Goal: Task Accomplishment & Management: Manage account settings

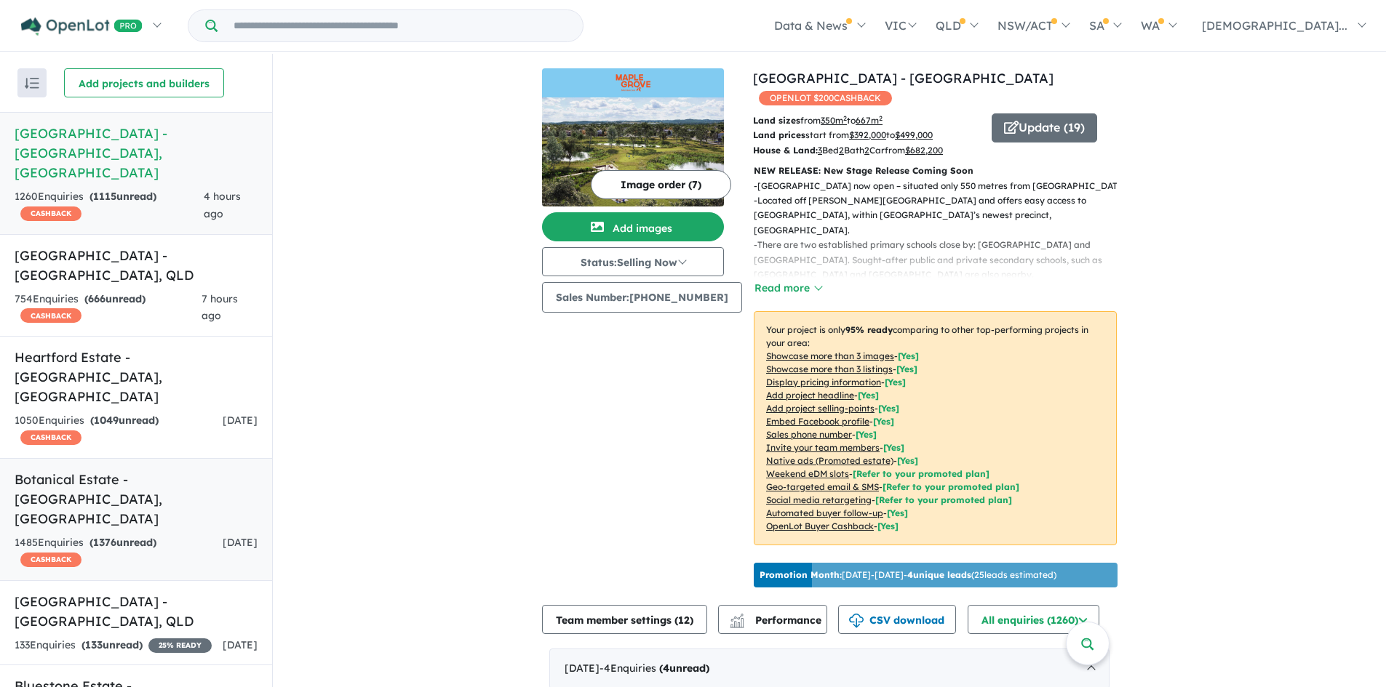
click at [135, 536] on strong "( 1376 unread)" at bounding box center [122, 542] width 67 height 13
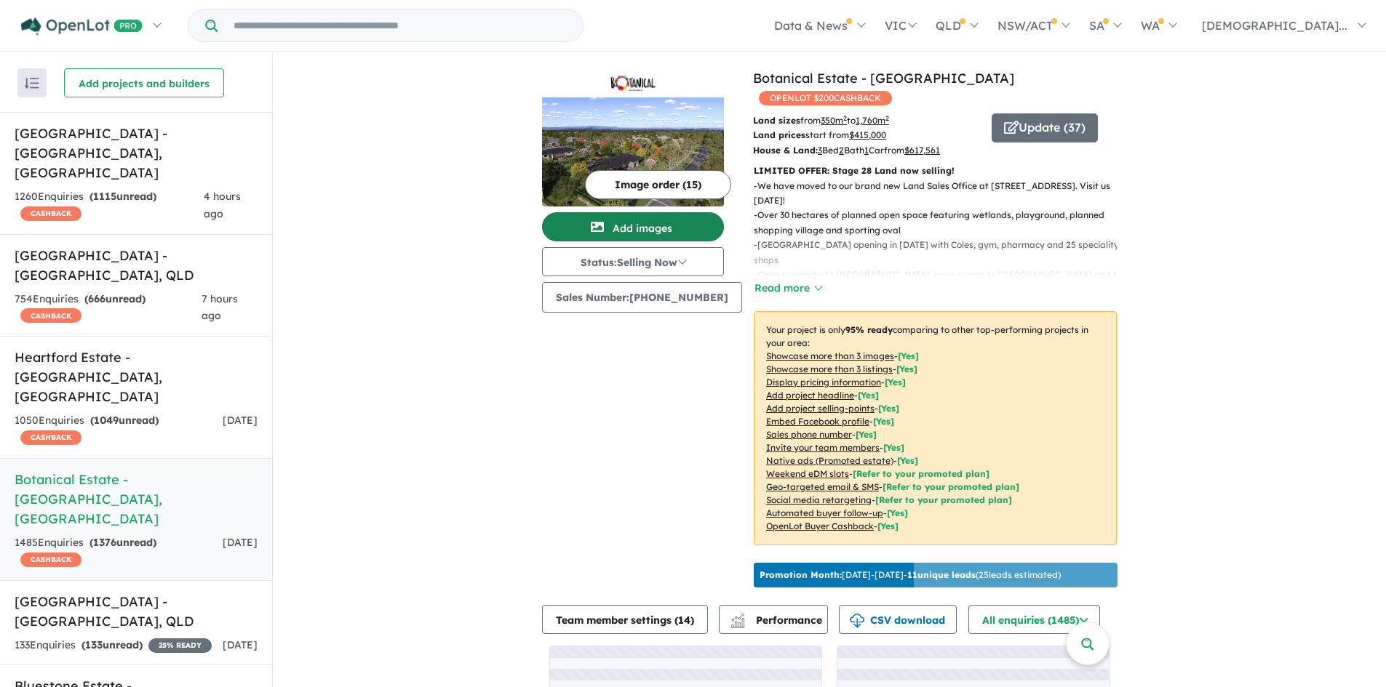
click at [669, 222] on button "Add images" at bounding box center [633, 226] width 182 height 29
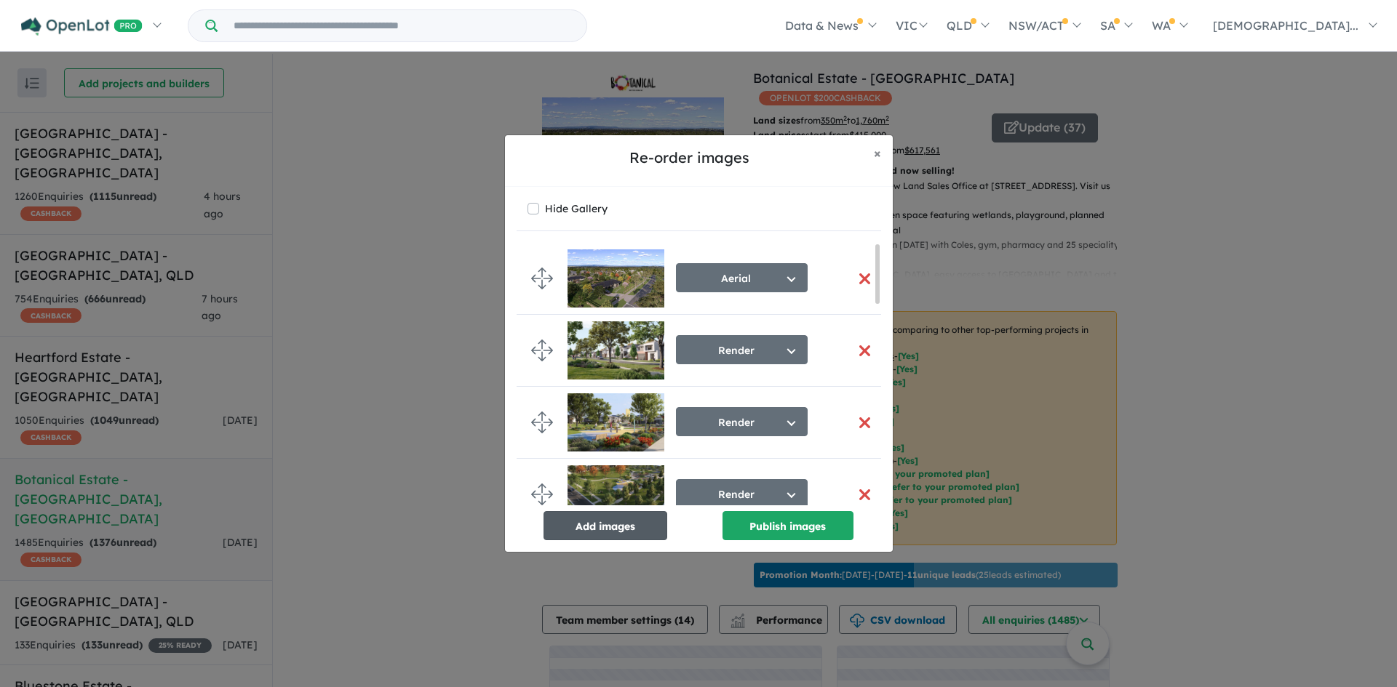
click at [634, 536] on button "Add images" at bounding box center [605, 525] width 124 height 29
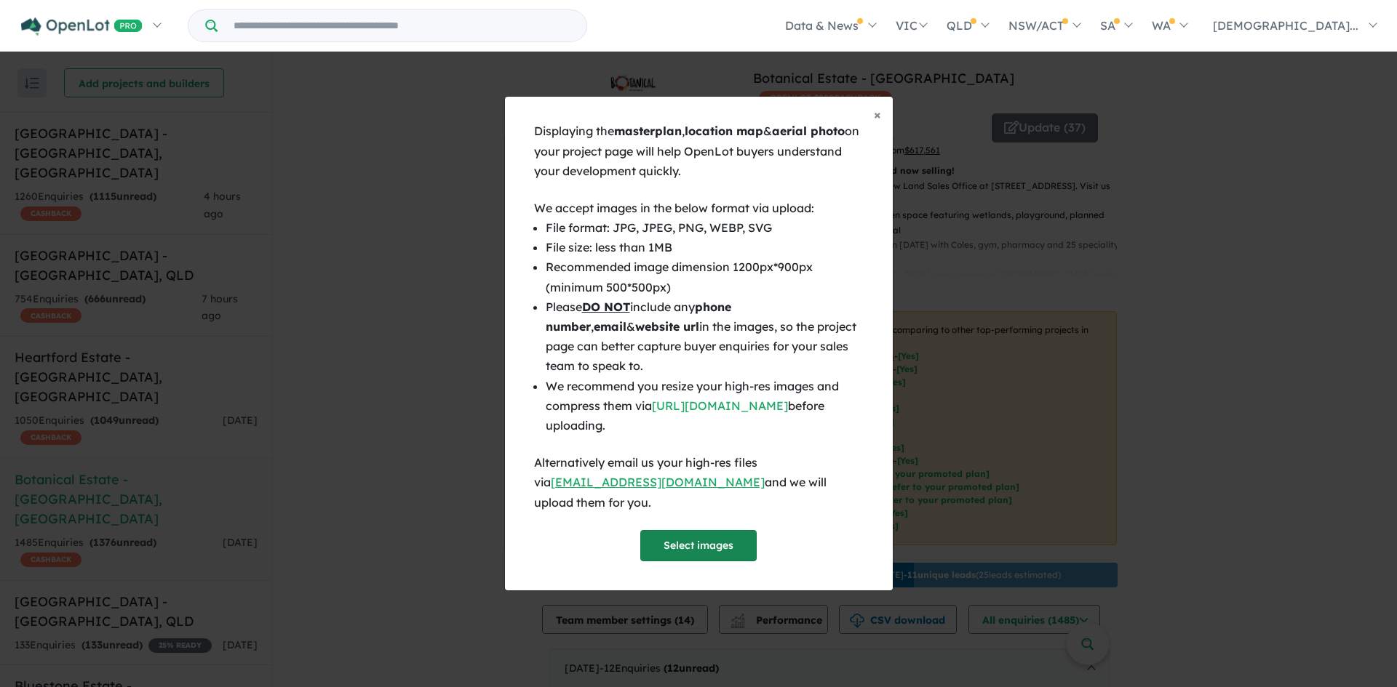
click at [709, 538] on button "Select images" at bounding box center [698, 545] width 116 height 31
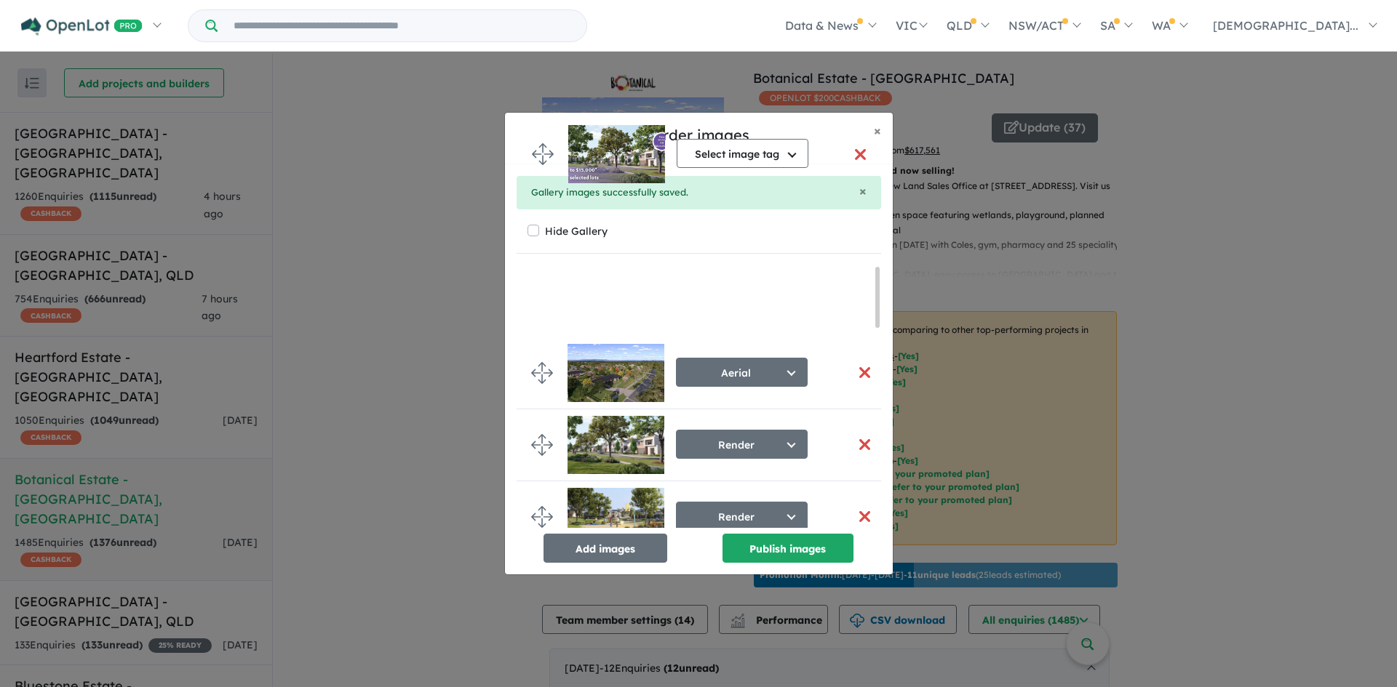
drag, startPoint x: 543, startPoint y: 490, endPoint x: 558, endPoint y: 219, distance: 271.7
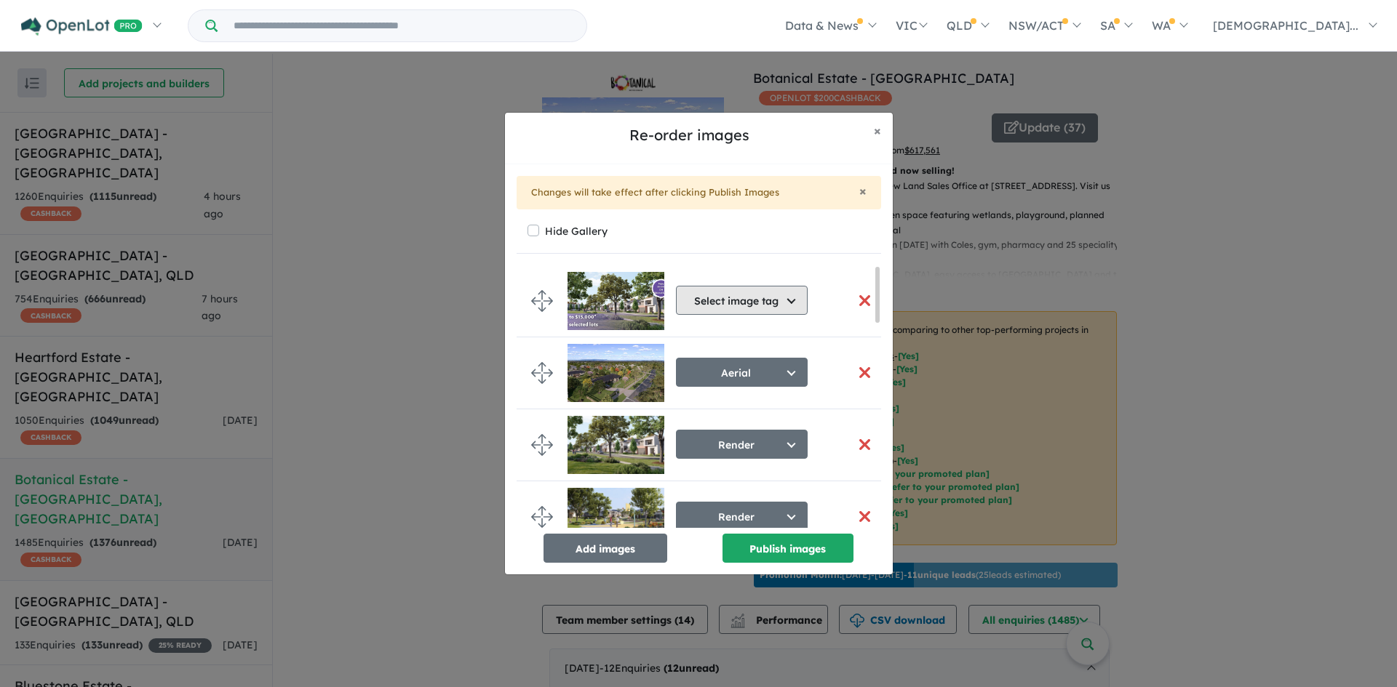
click at [787, 292] on button "Select image tag" at bounding box center [742, 300] width 132 height 29
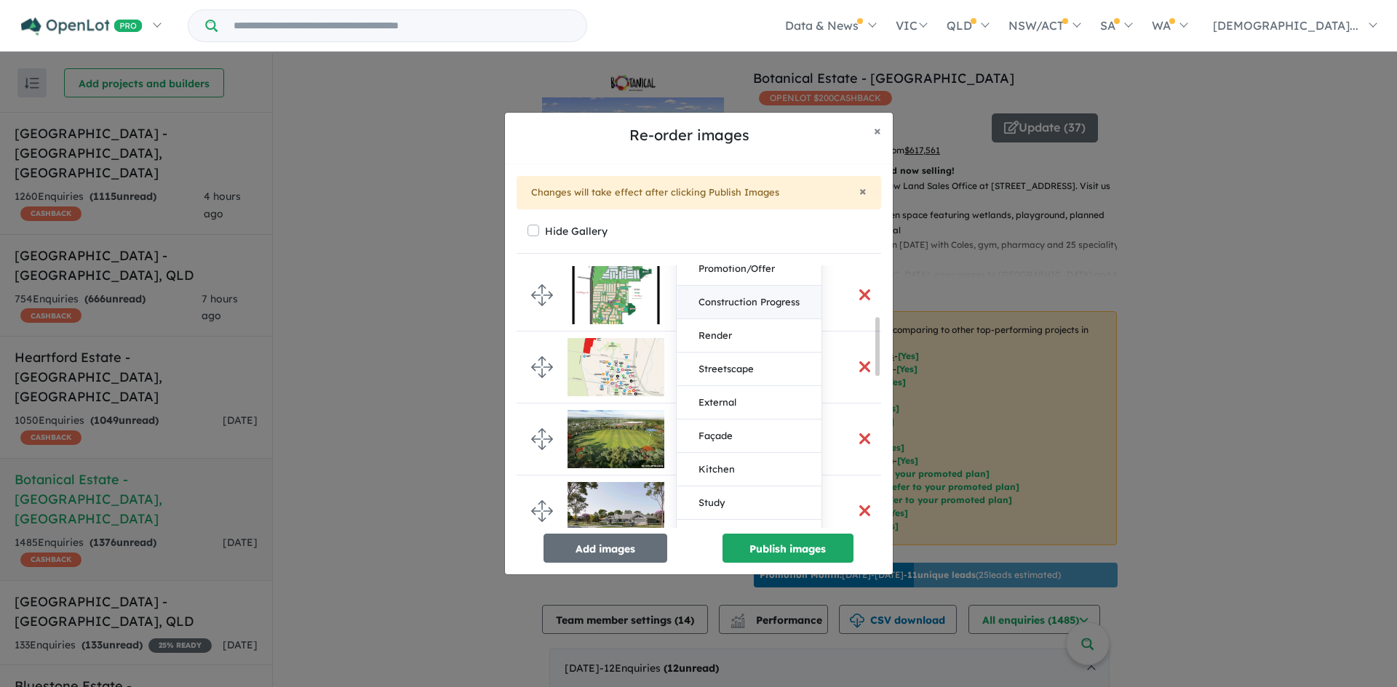
scroll to position [218, 0]
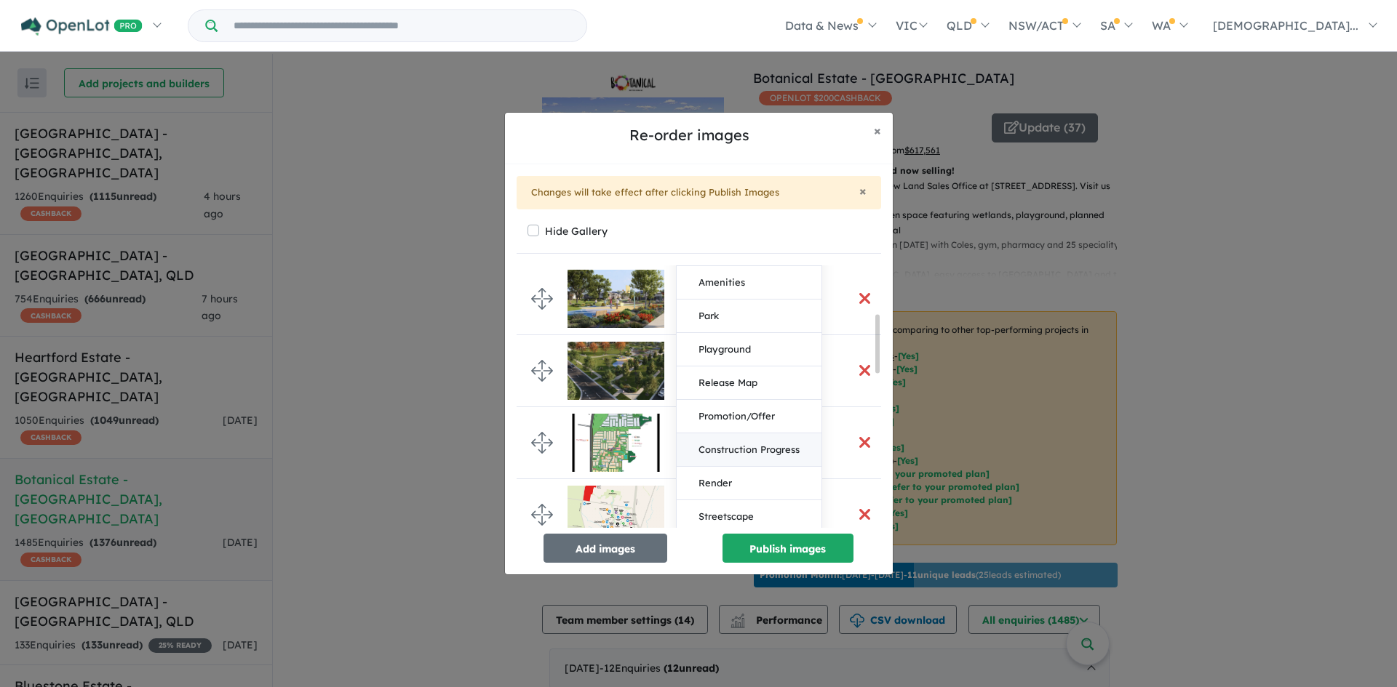
click at [783, 458] on button "Construction Progress" at bounding box center [749, 450] width 145 height 33
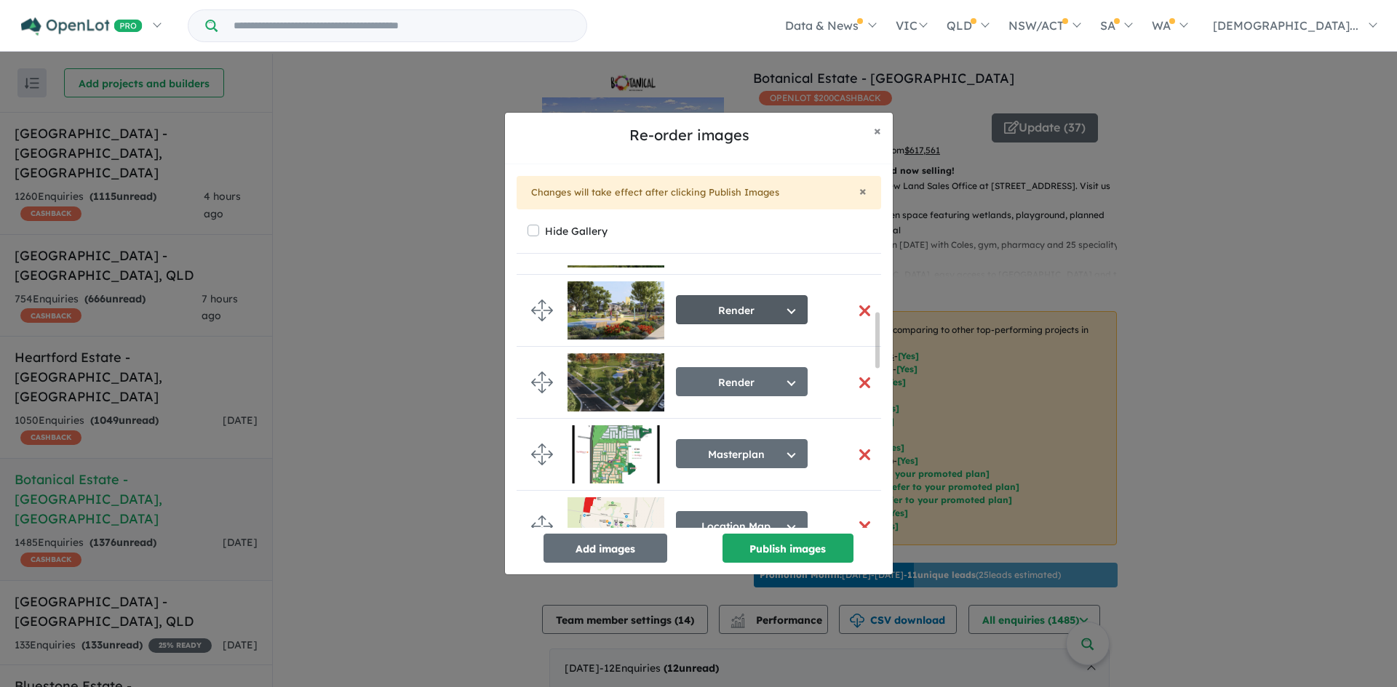
click at [778, 308] on button "Render" at bounding box center [742, 309] width 132 height 29
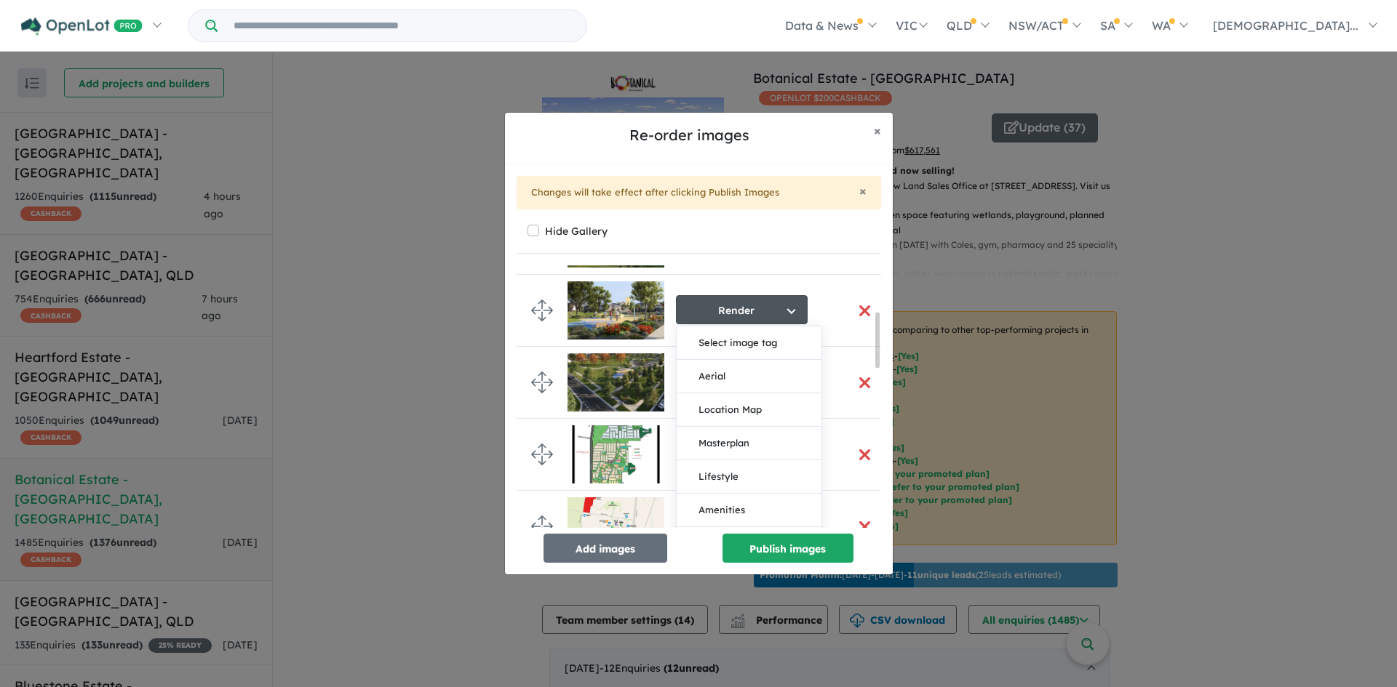
click at [821, 261] on div "Hide Gallery Construction Progress Select image tag Aerial Location Map Masterp…" at bounding box center [699, 392] width 364 height 342
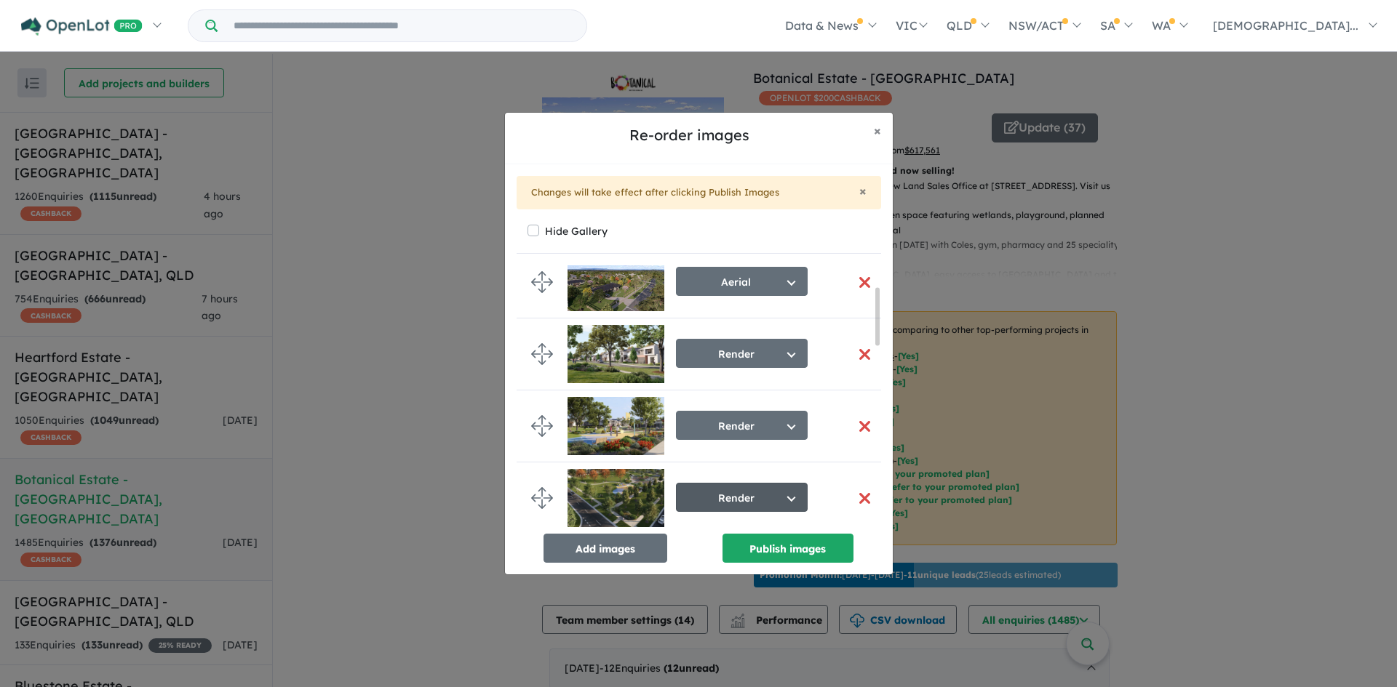
scroll to position [0, 0]
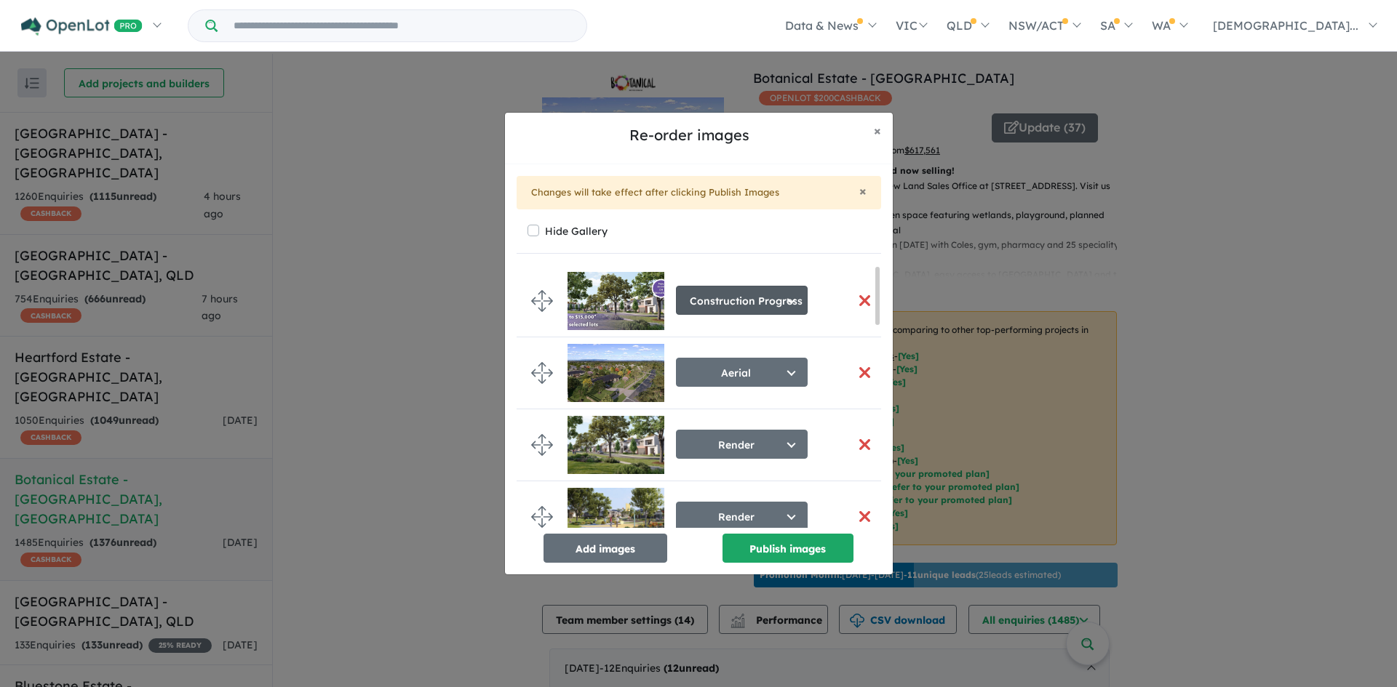
click at [784, 314] on button "Construction Progress" at bounding box center [742, 300] width 132 height 29
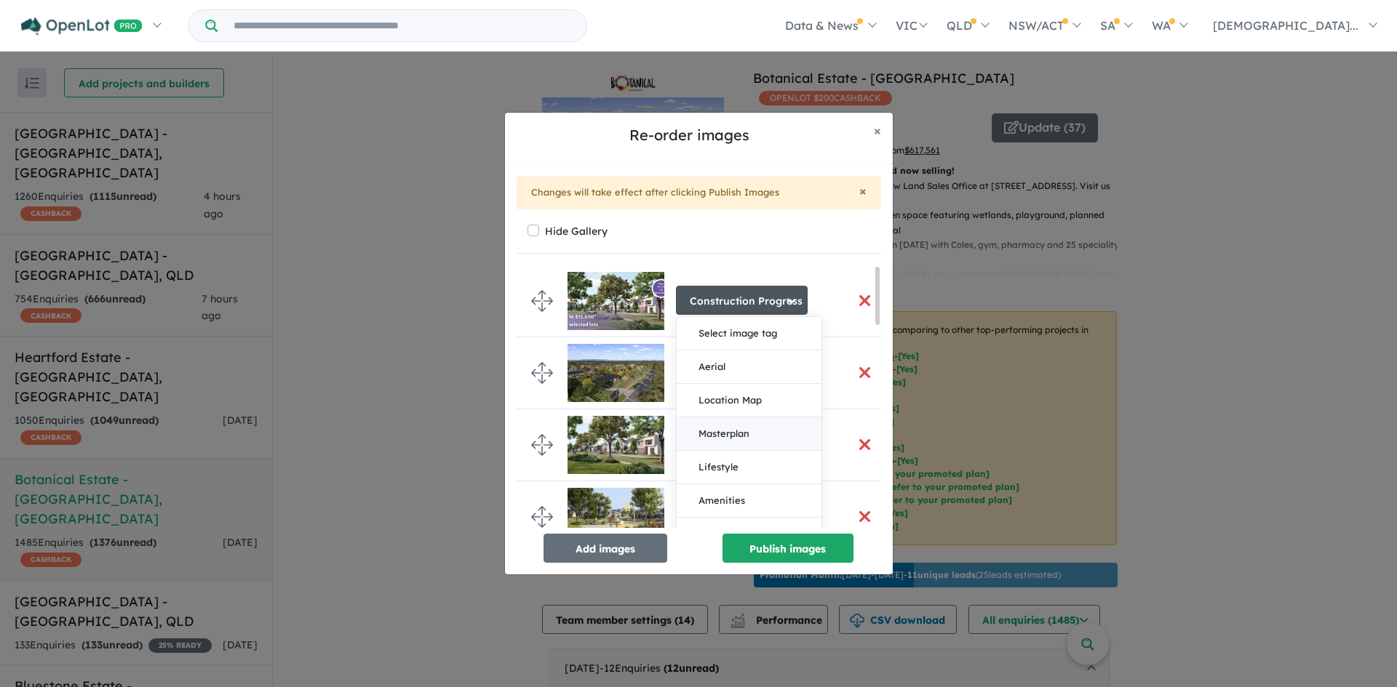
scroll to position [218, 0]
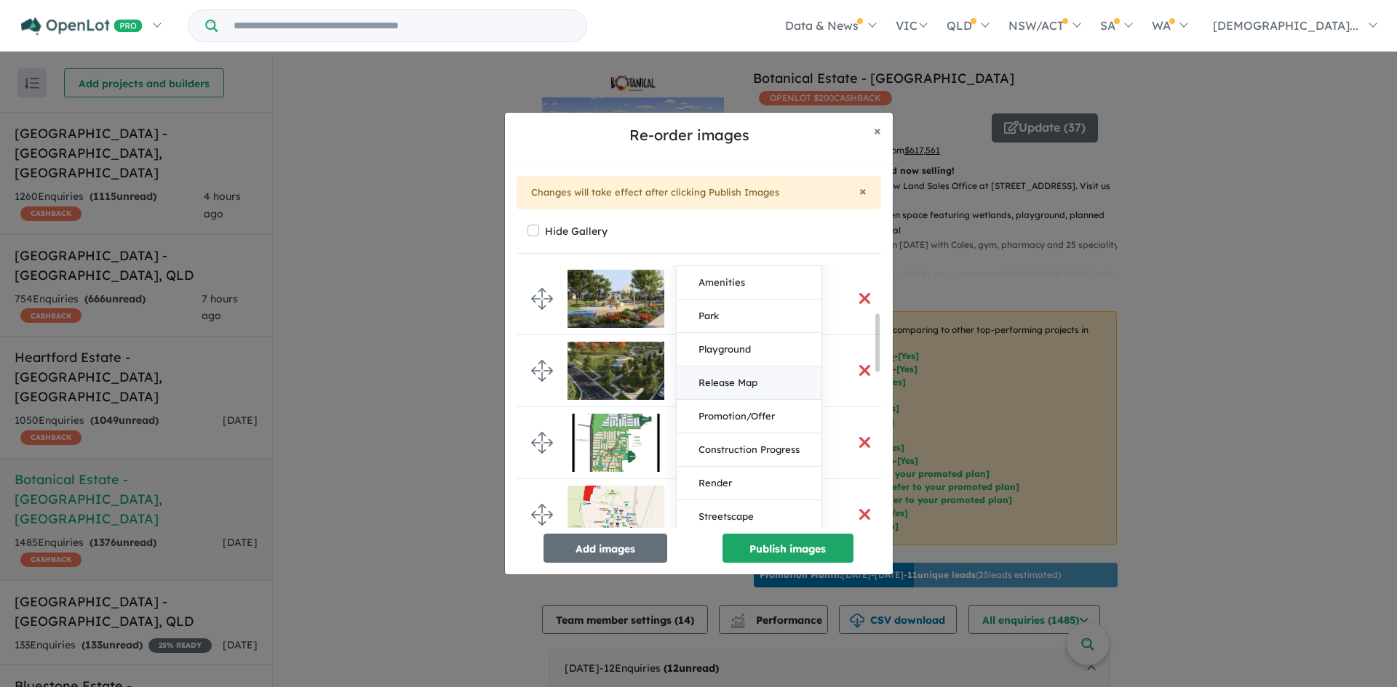
click at [764, 399] on button "Release Map" at bounding box center [749, 383] width 145 height 33
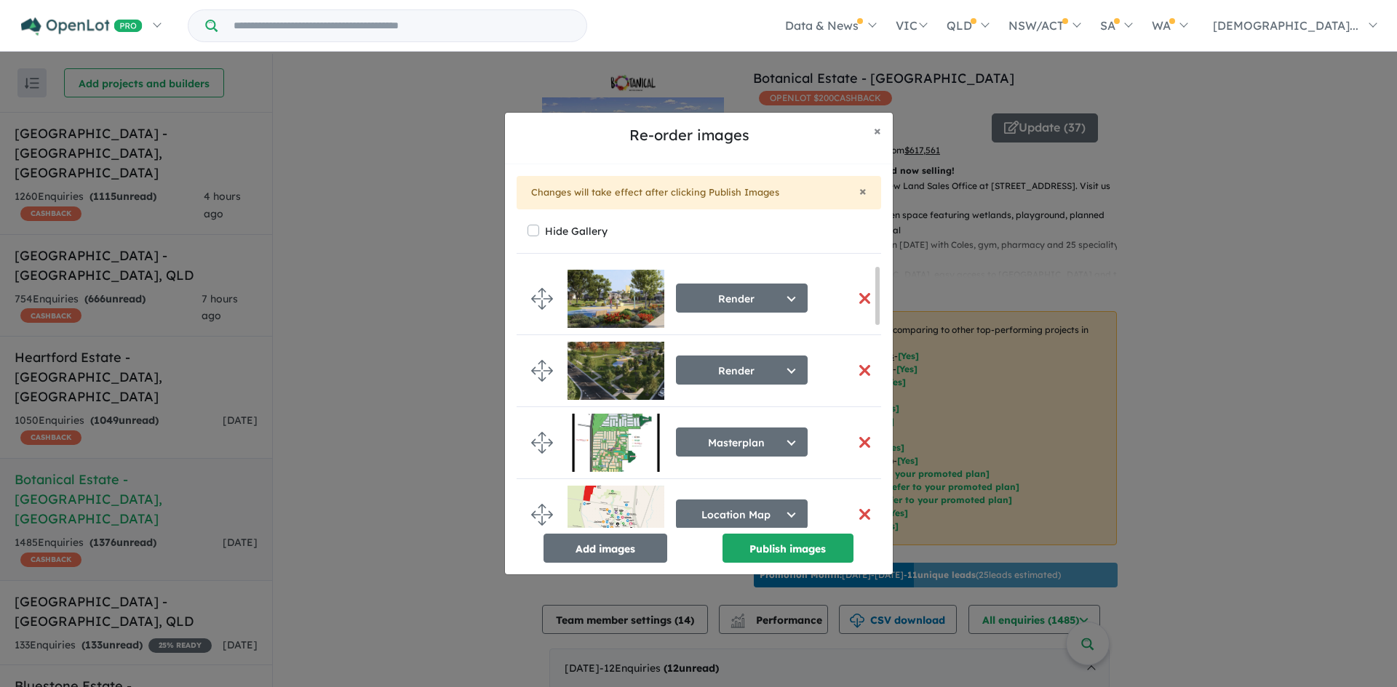
scroll to position [0, 0]
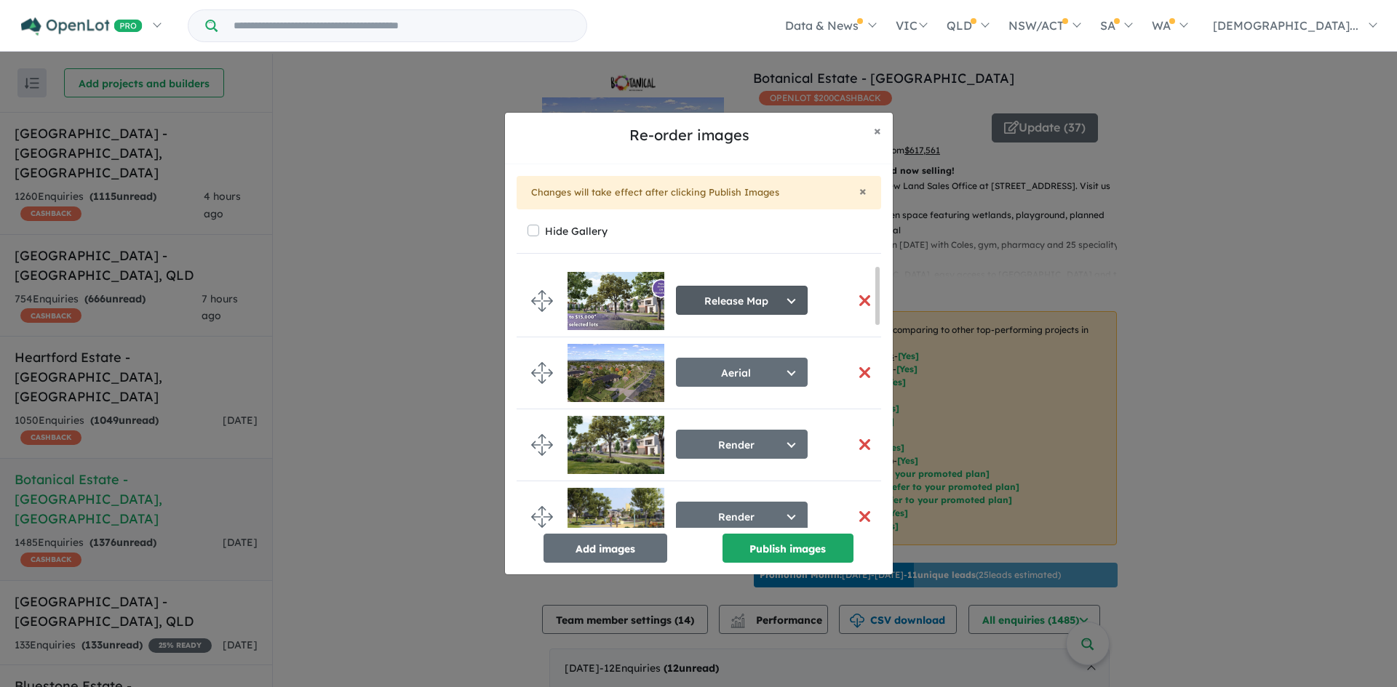
click at [777, 300] on button "Release Map" at bounding box center [742, 300] width 132 height 29
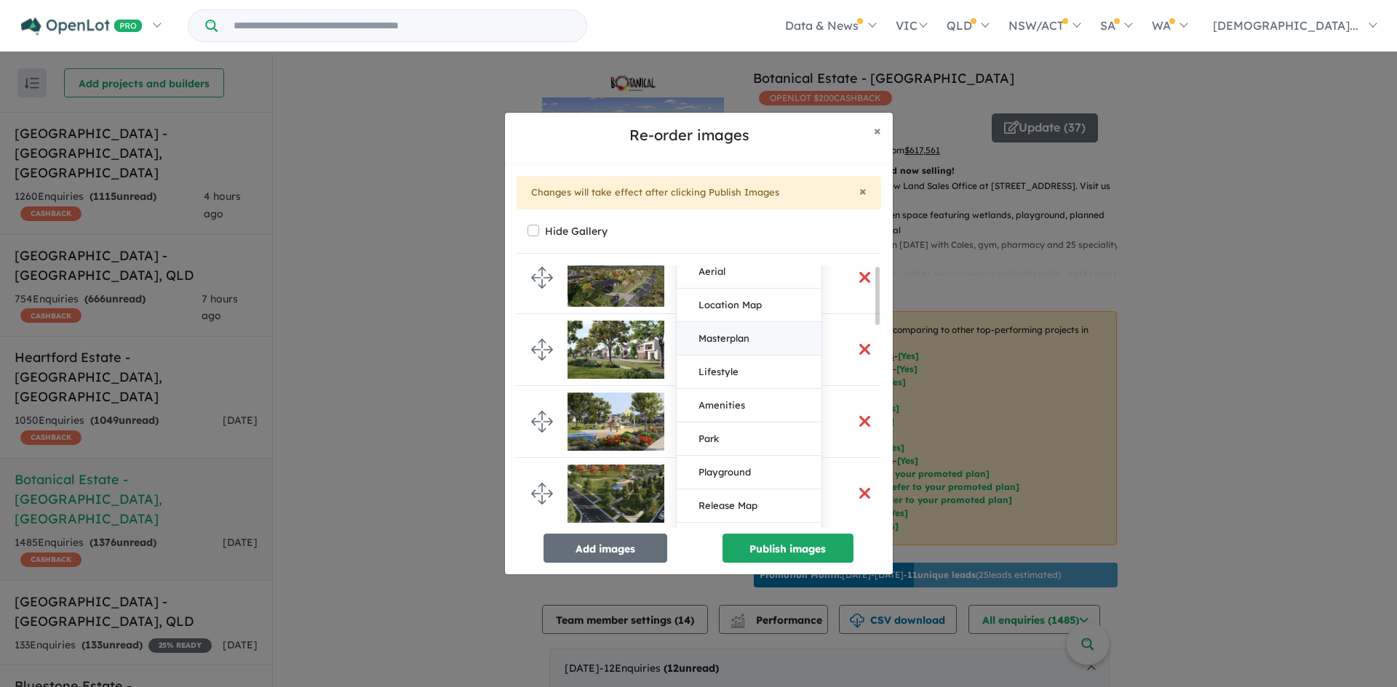
scroll to position [218, 0]
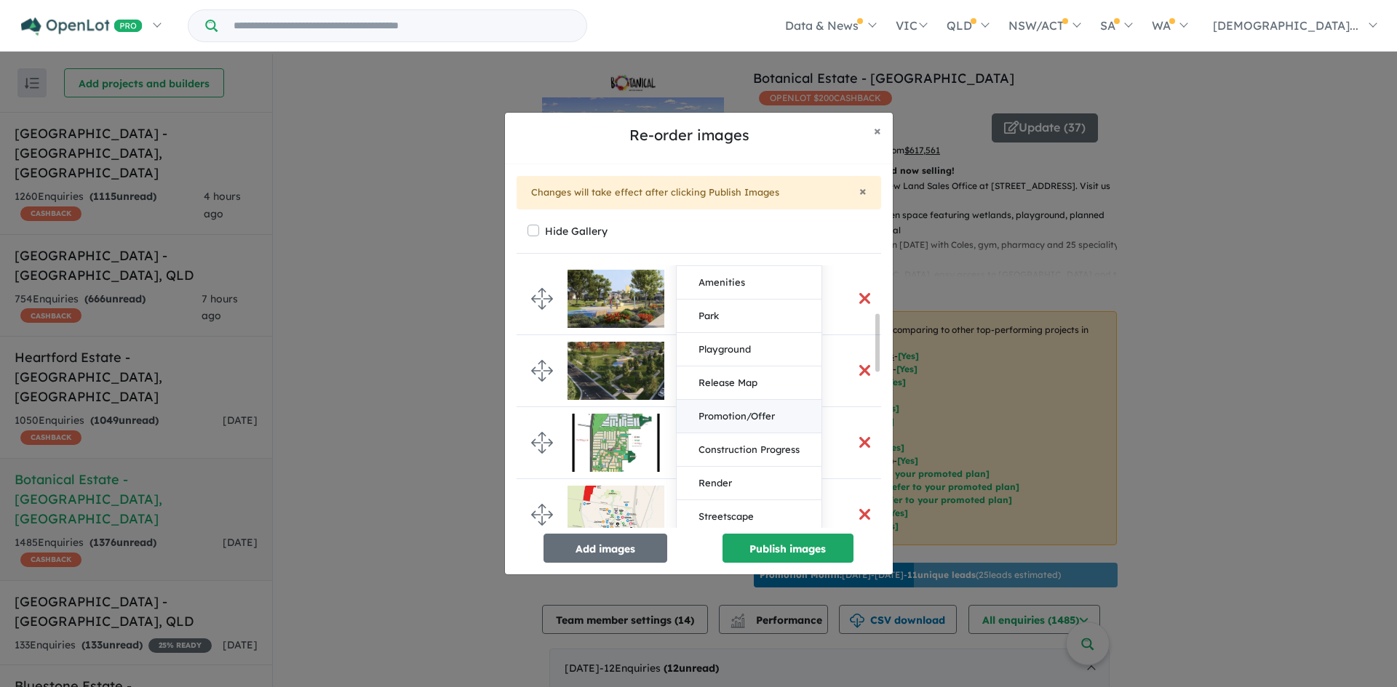
click at [754, 412] on button "Promotion/Offer" at bounding box center [749, 416] width 145 height 33
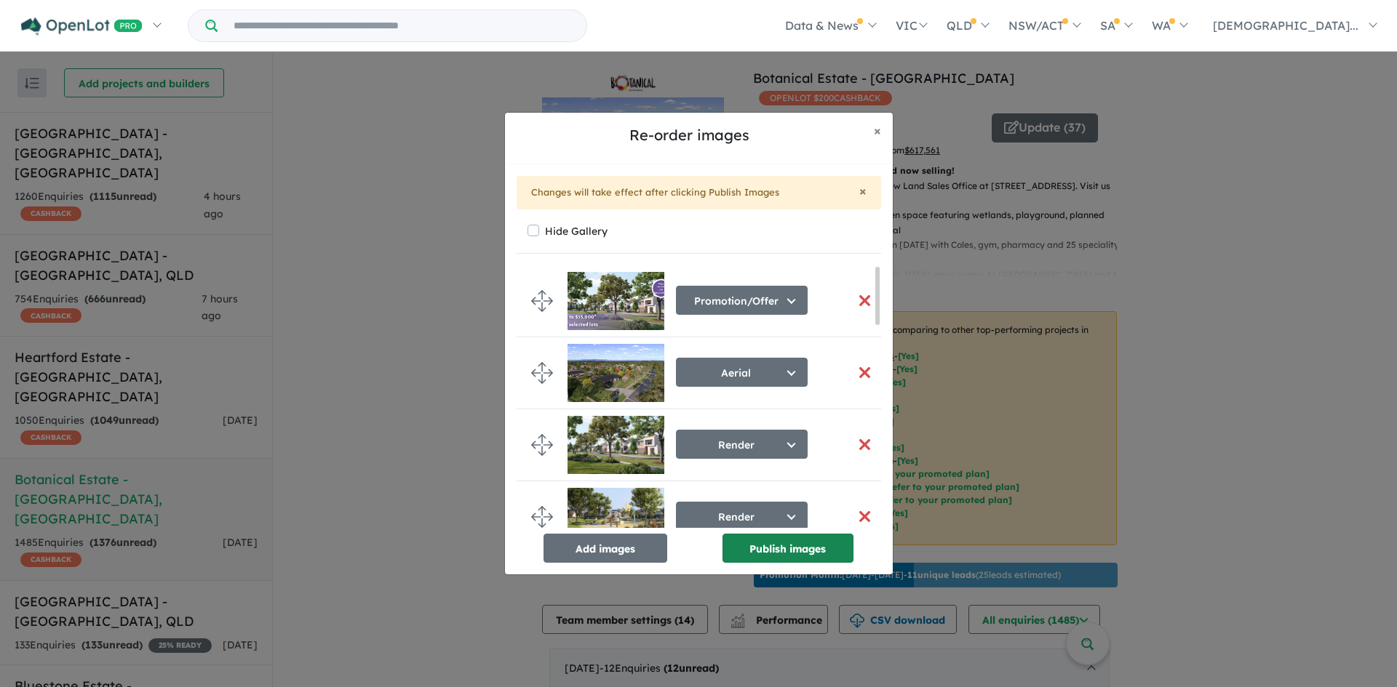
click at [763, 549] on button "Publish images" at bounding box center [787, 548] width 131 height 29
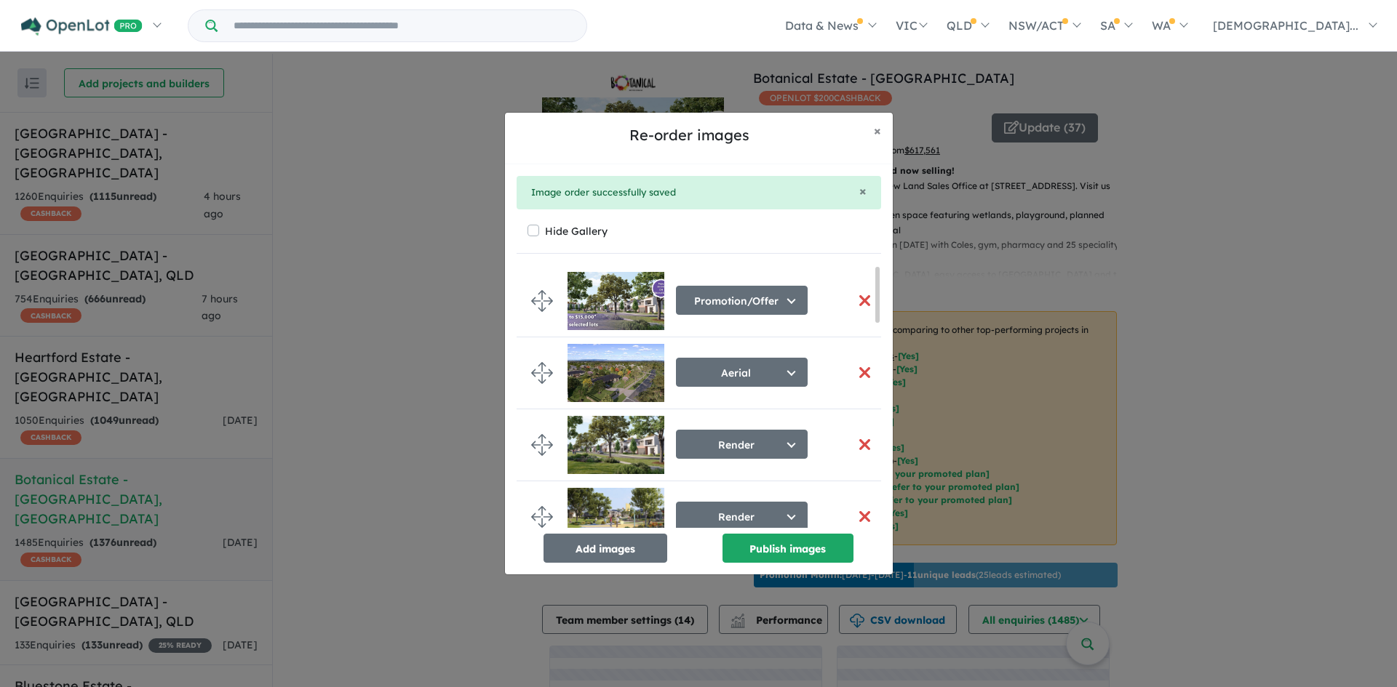
click at [1200, 178] on div "Re-order images × Close × Image order successfully saved Hide Gallery Promotion…" at bounding box center [698, 343] width 1397 height 687
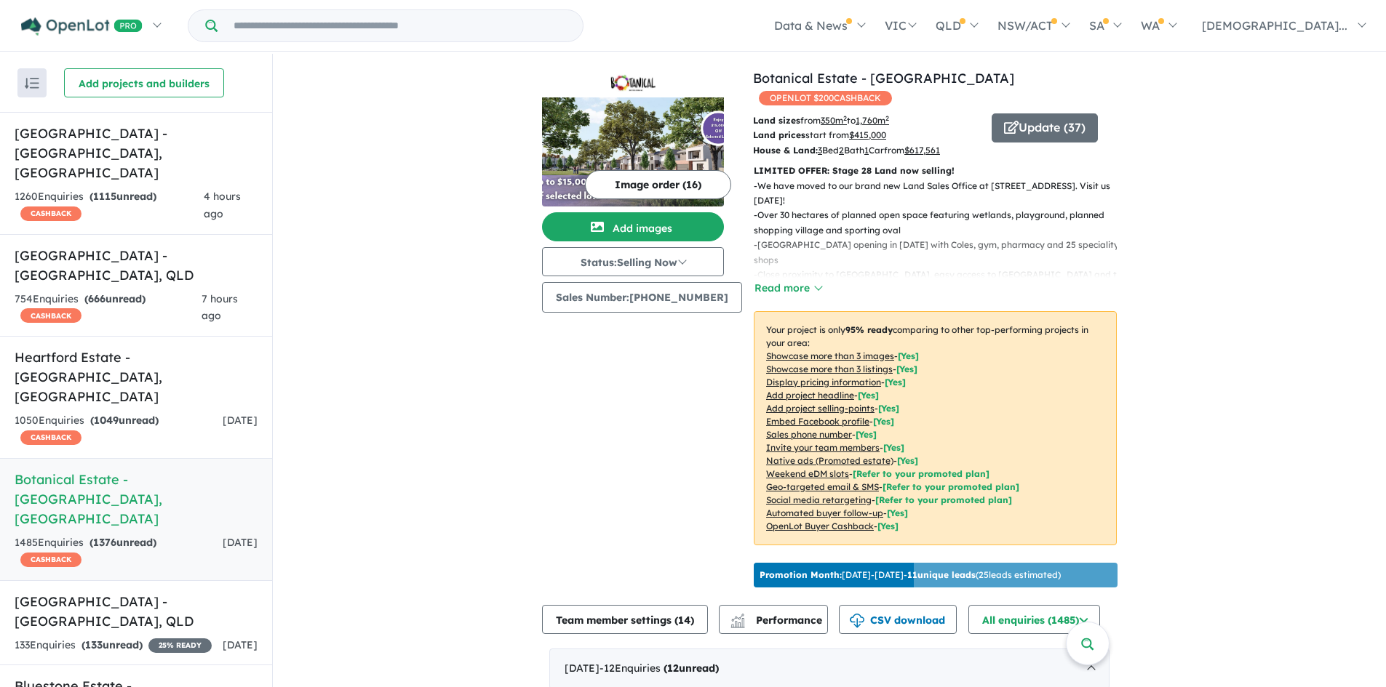
click at [888, 164] on p "LIMITED OFFER: Stage 28 Land now selling!" at bounding box center [935, 171] width 363 height 15
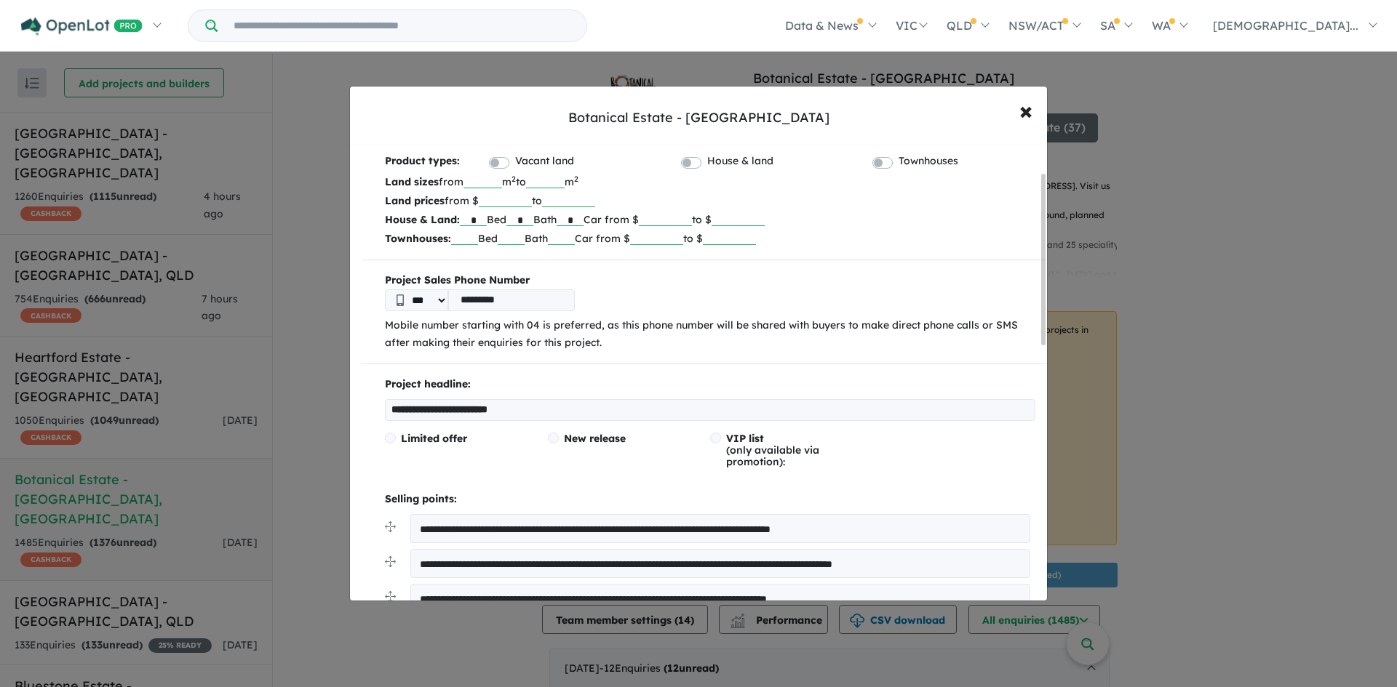
scroll to position [73, 0]
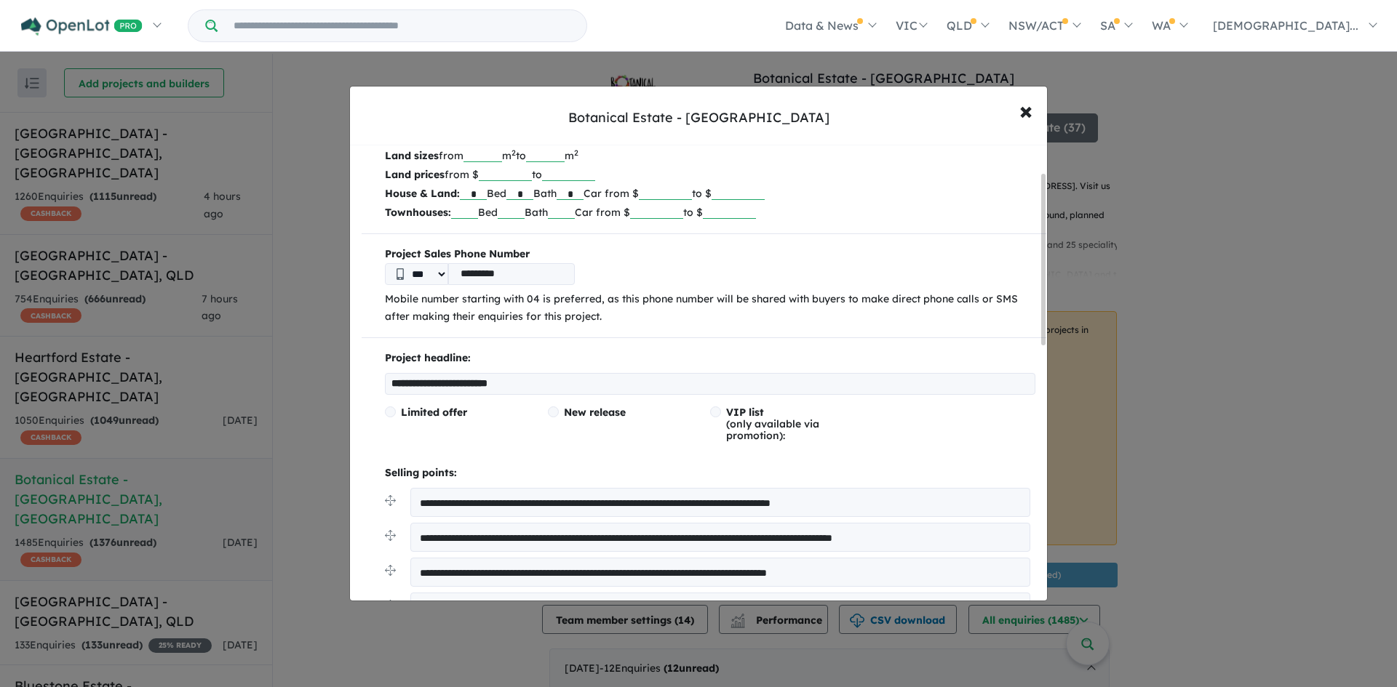
click at [557, 375] on input "**********" at bounding box center [710, 384] width 650 height 22
drag, startPoint x: 579, startPoint y: 394, endPoint x: 68, endPoint y: 370, distance: 511.2
click at [68, 370] on div "**********" at bounding box center [698, 343] width 1397 height 687
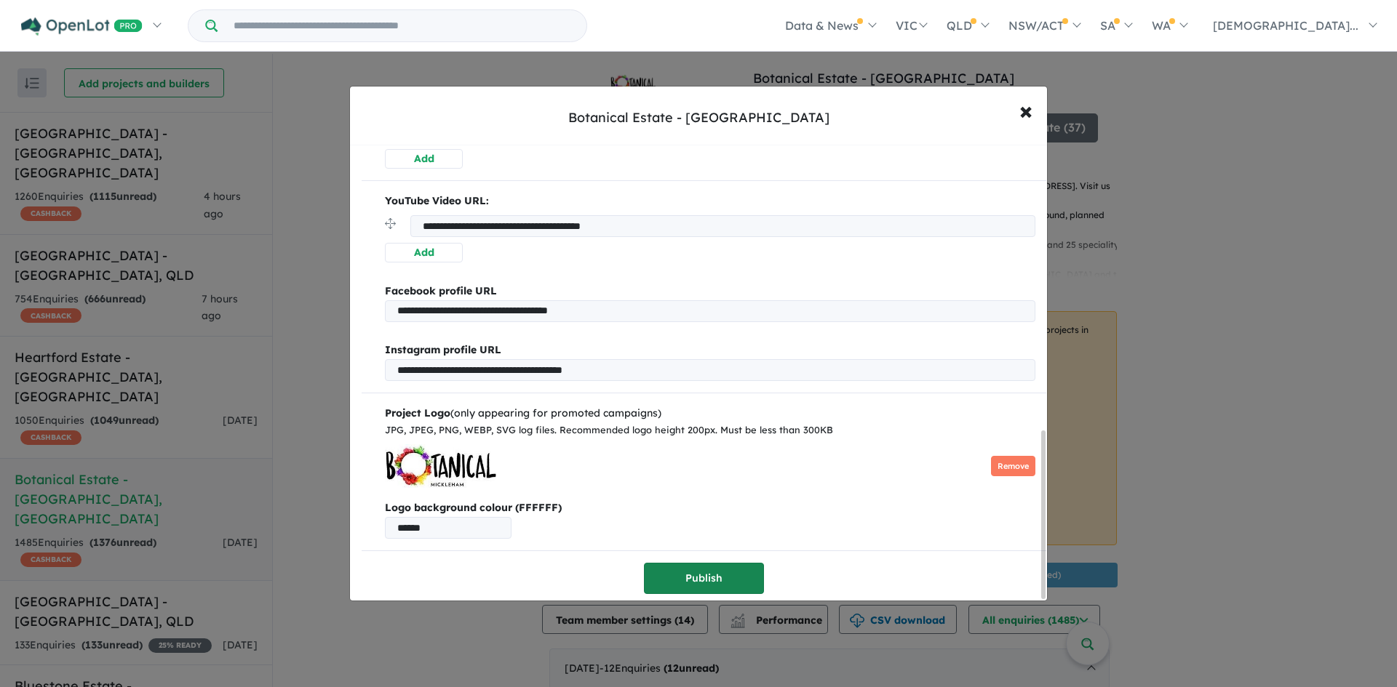
type input "**********"
click at [703, 570] on button "Publish" at bounding box center [704, 578] width 120 height 31
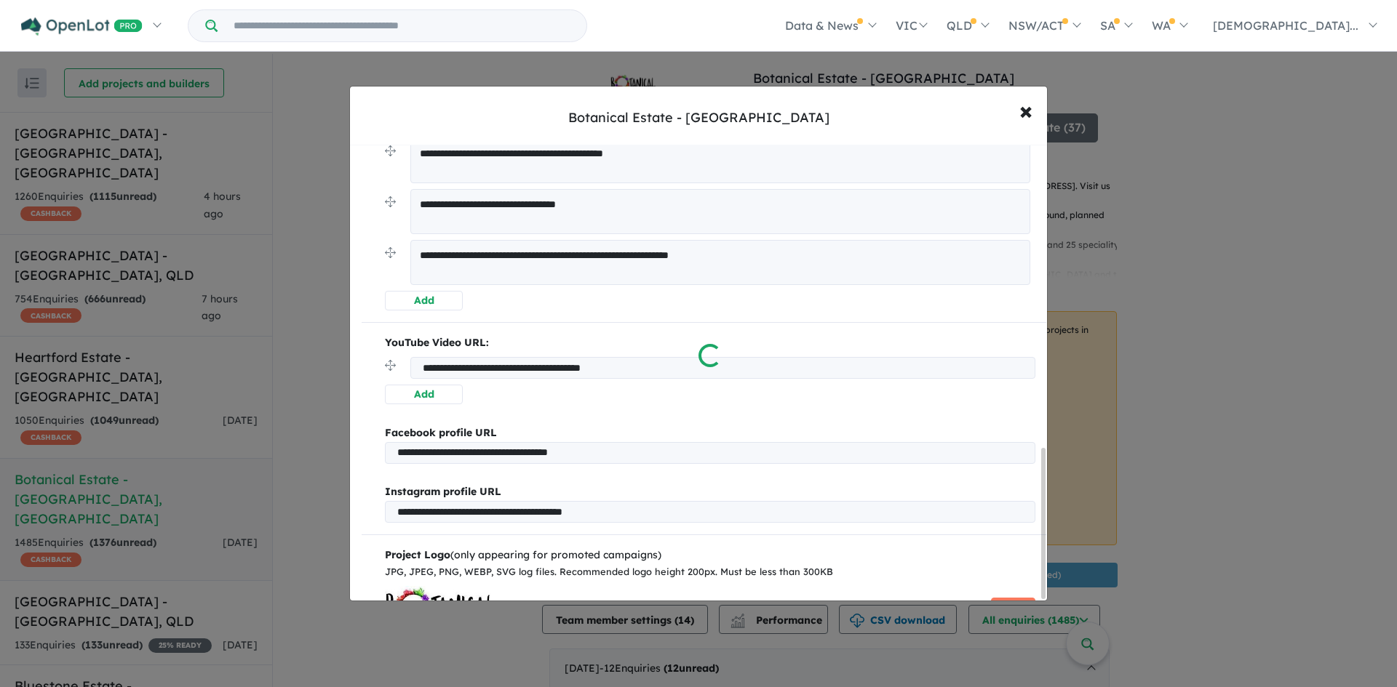
scroll to position [925, 0]
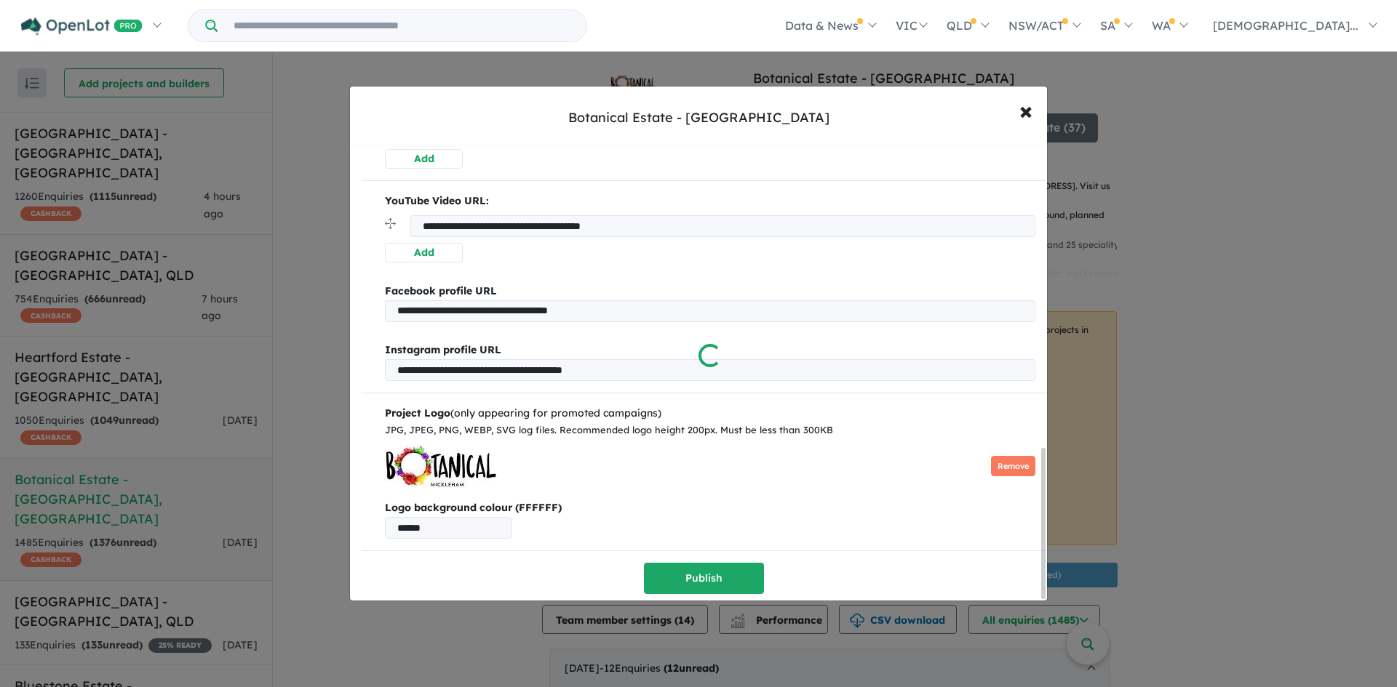
click at [799, 223] on div at bounding box center [698, 343] width 1397 height 687
click at [736, 215] on div at bounding box center [698, 343] width 1397 height 687
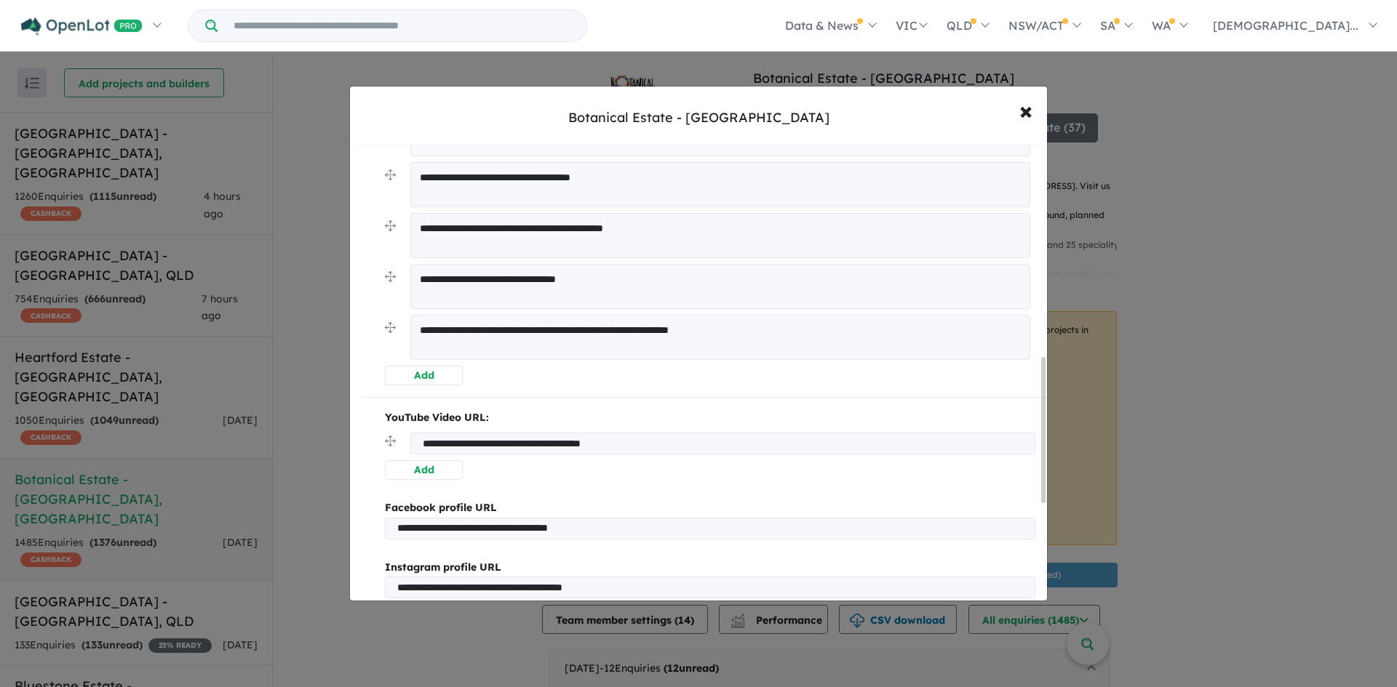
scroll to position [970, 0]
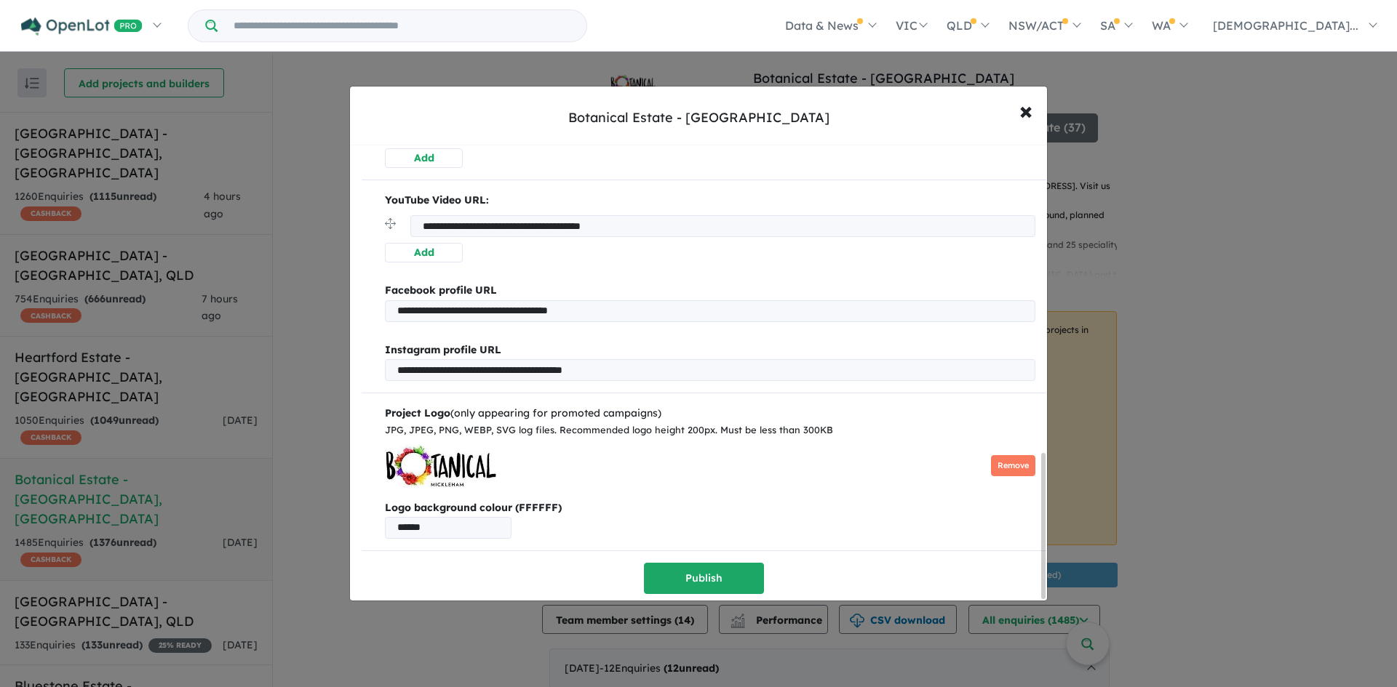
drag, startPoint x: 735, startPoint y: 211, endPoint x: 228, endPoint y: 231, distance: 507.5
click at [226, 230] on div "**********" at bounding box center [698, 343] width 1397 height 687
paste input "url"
type input "**********"
click at [685, 578] on button "Publish" at bounding box center [704, 578] width 120 height 31
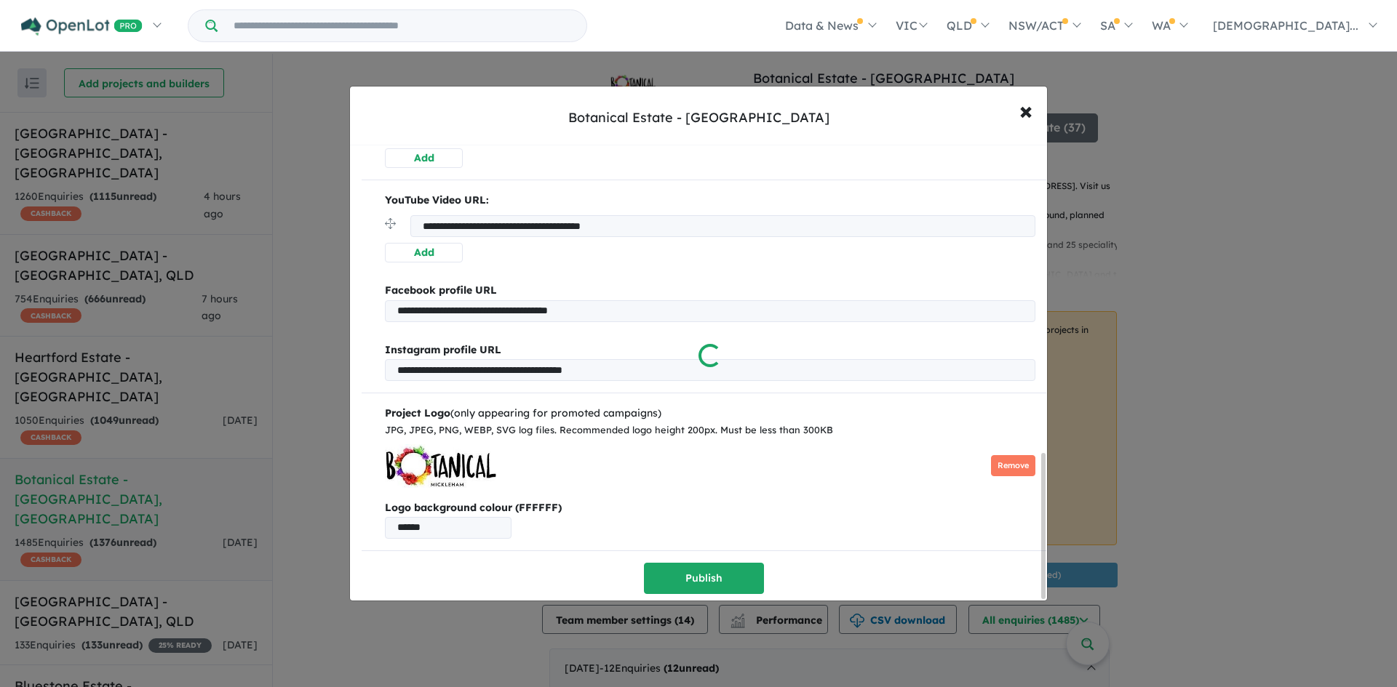
scroll to position [0, 0]
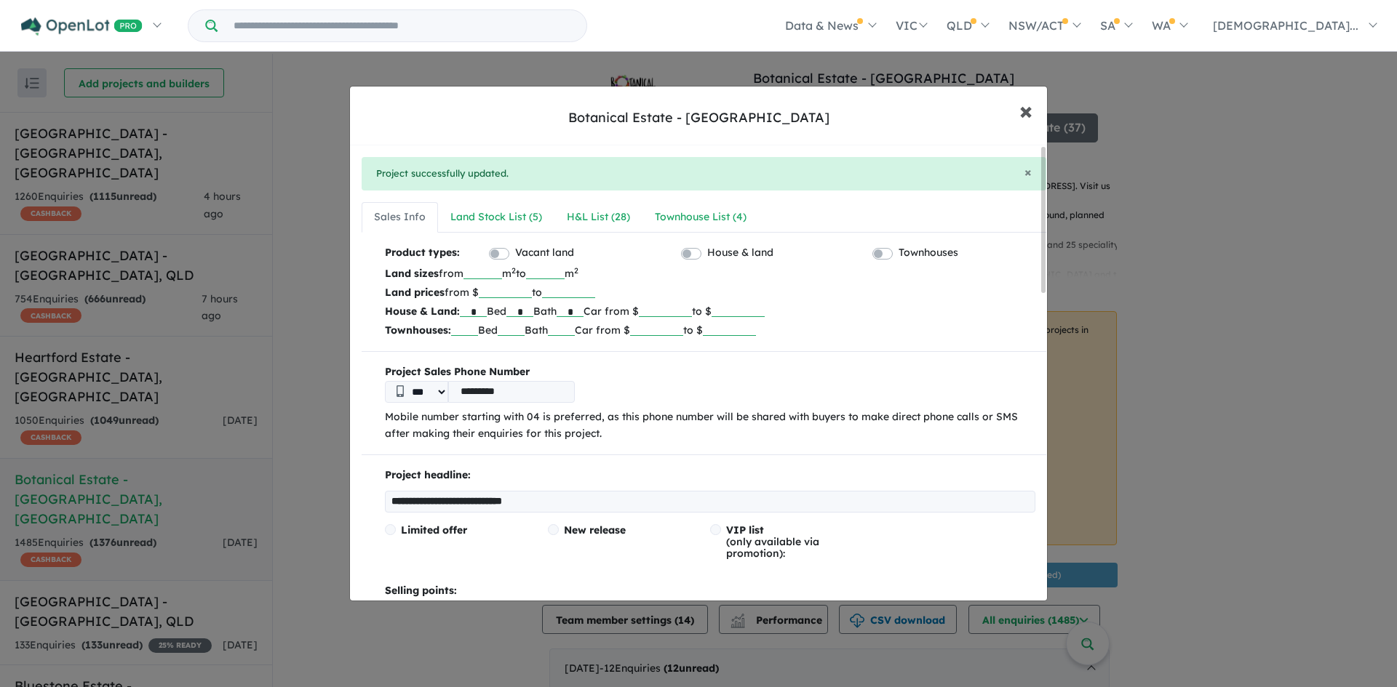
click at [1033, 111] on button "× Close" at bounding box center [1026, 110] width 42 height 39
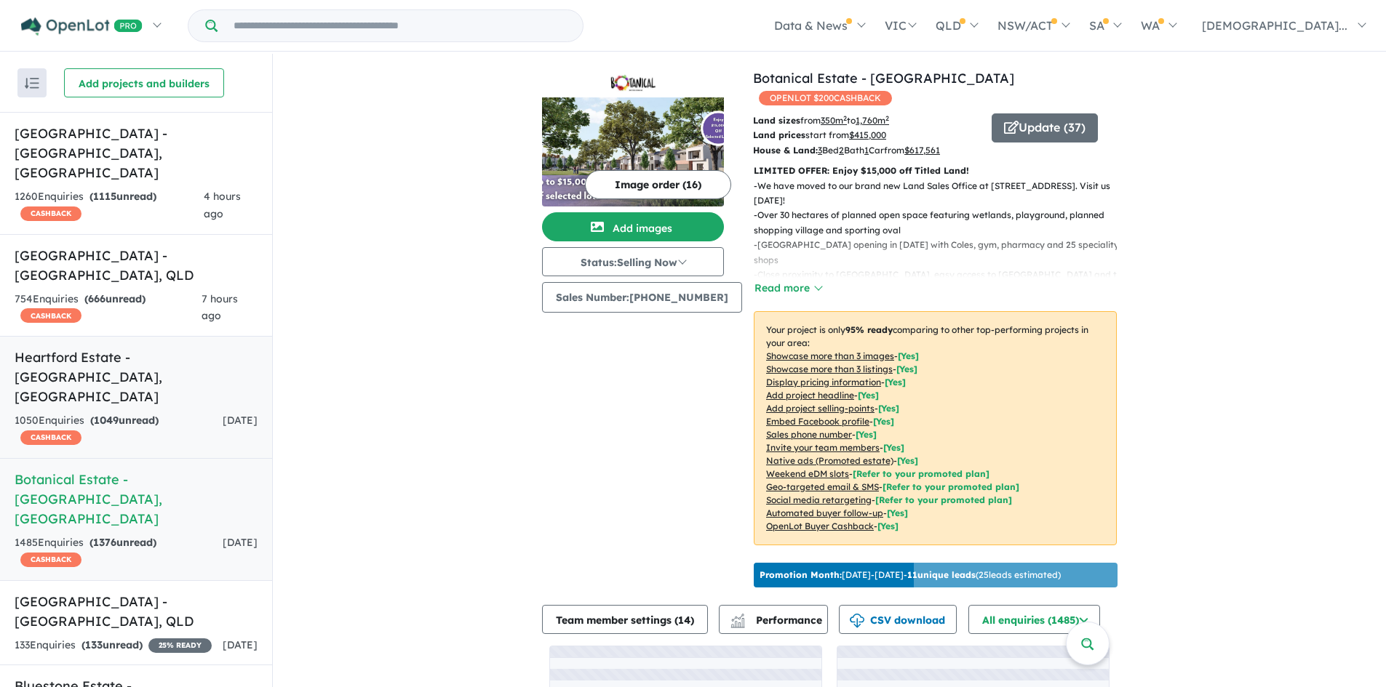
click at [195, 412] on div "1050 Enquir ies ( 1049 unread) CASHBACK" at bounding box center [119, 429] width 208 height 35
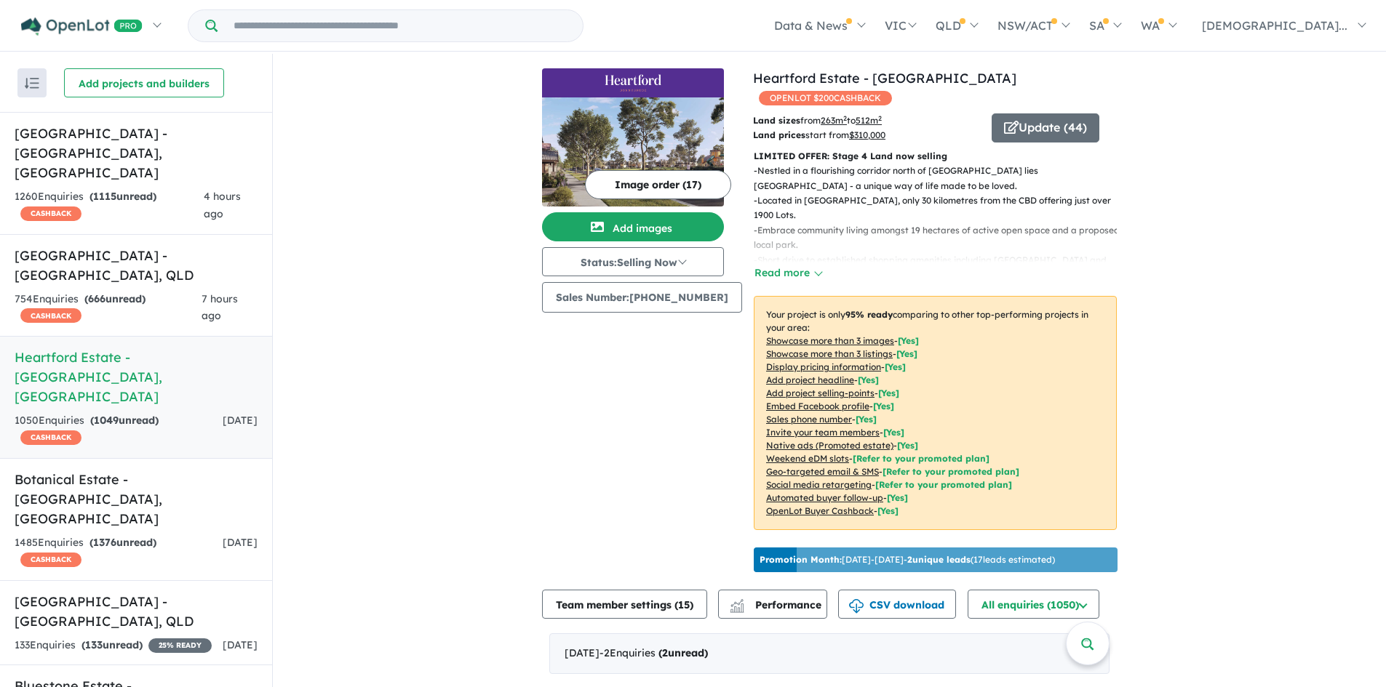
click at [969, 164] on p "- Nestled in a flourishing corridor north of [GEOGRAPHIC_DATA] lies [GEOGRAPHIC…" at bounding box center [941, 179] width 375 height 30
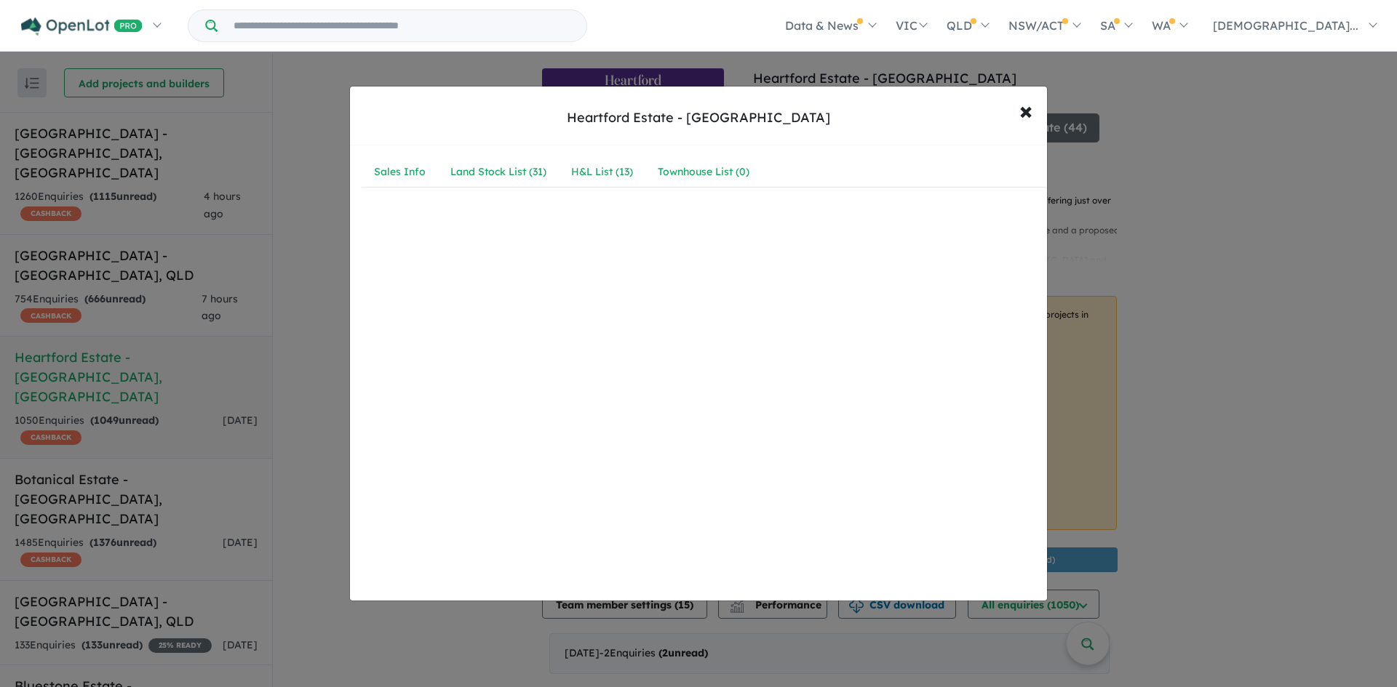
click at [720, 310] on div "Sales Info Land Stock List ( 31 ) H&L List ( 13 ) Townhouse List ( 0 )" at bounding box center [704, 378] width 708 height 466
click at [1018, 113] on button "× Close" at bounding box center [1026, 110] width 42 height 39
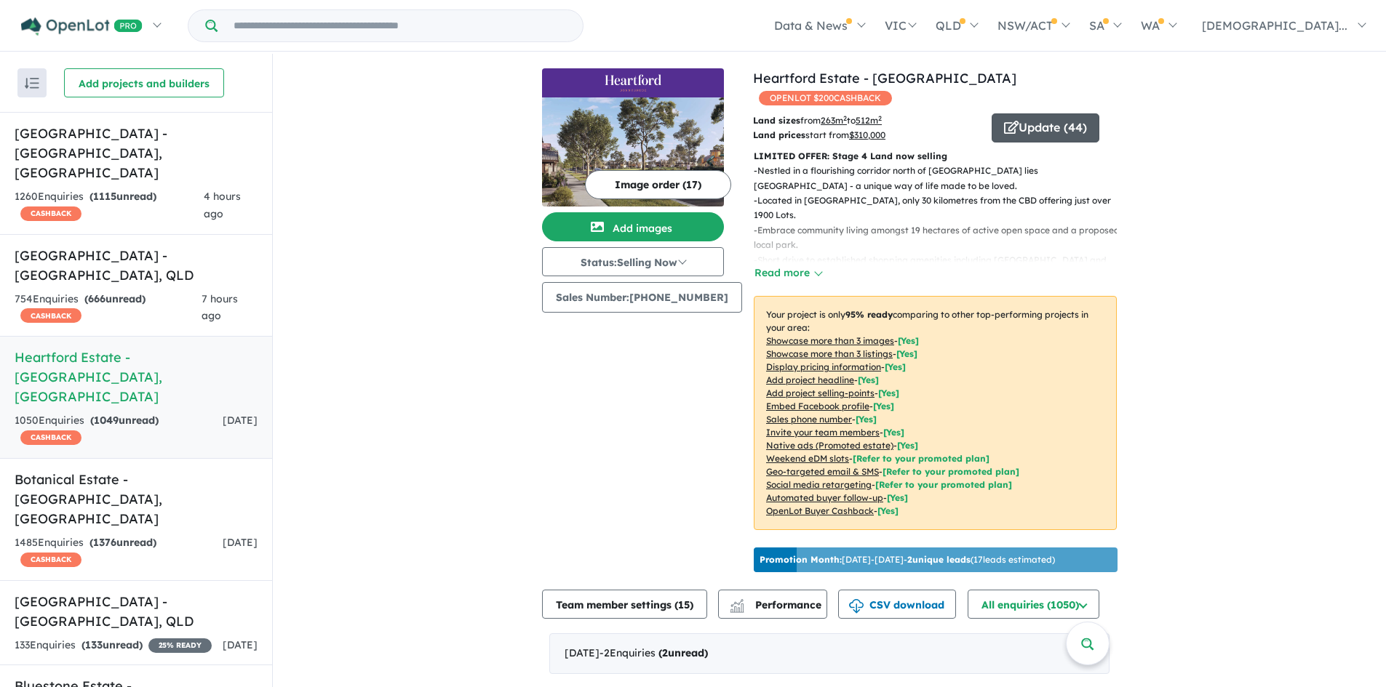
click at [1027, 113] on button "Update ( 44 )" at bounding box center [1046, 127] width 108 height 29
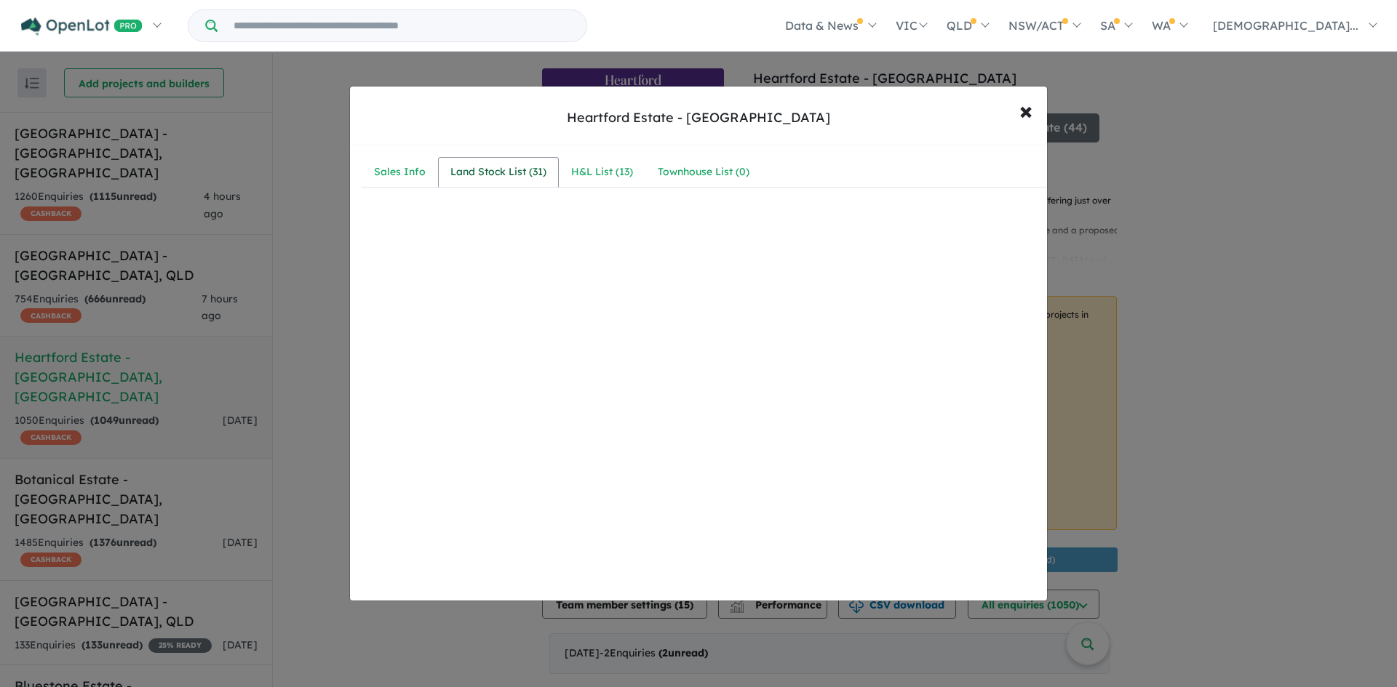
click at [490, 179] on div "Land Stock List ( 31 )" at bounding box center [498, 172] width 96 height 17
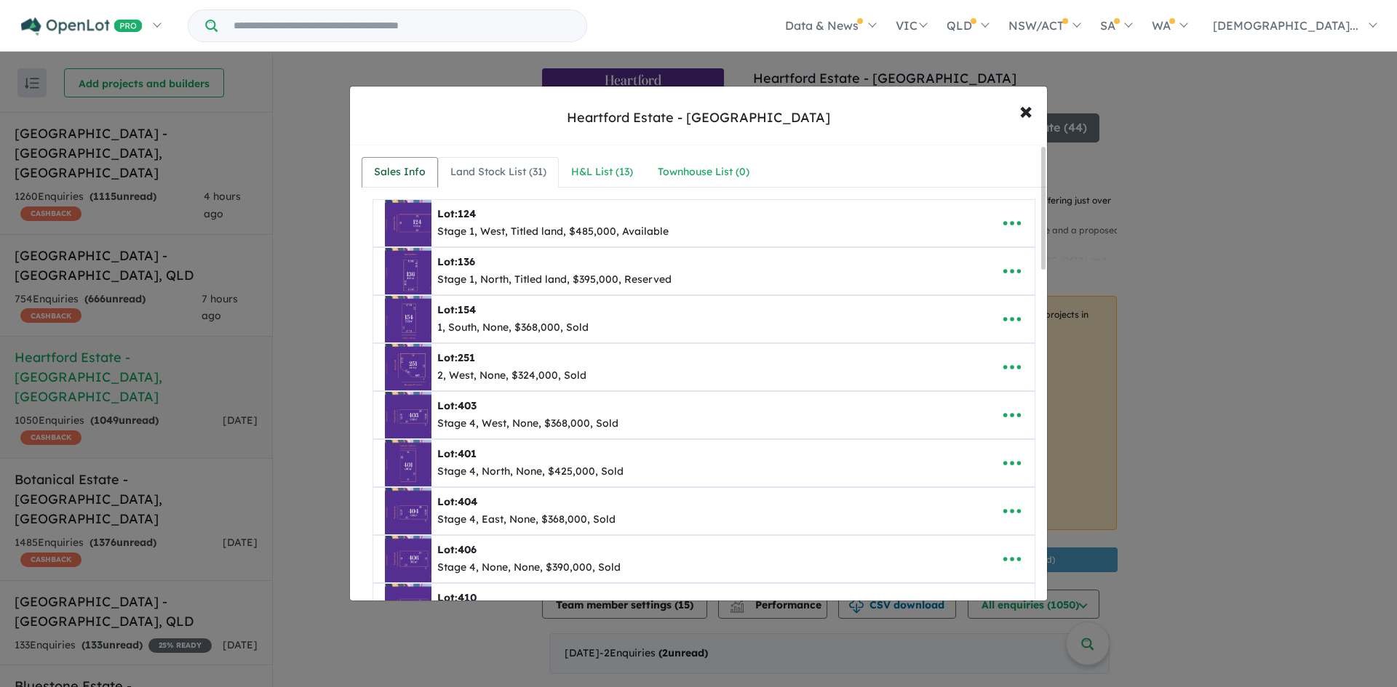
click at [426, 180] on link "Sales Info" at bounding box center [400, 172] width 76 height 31
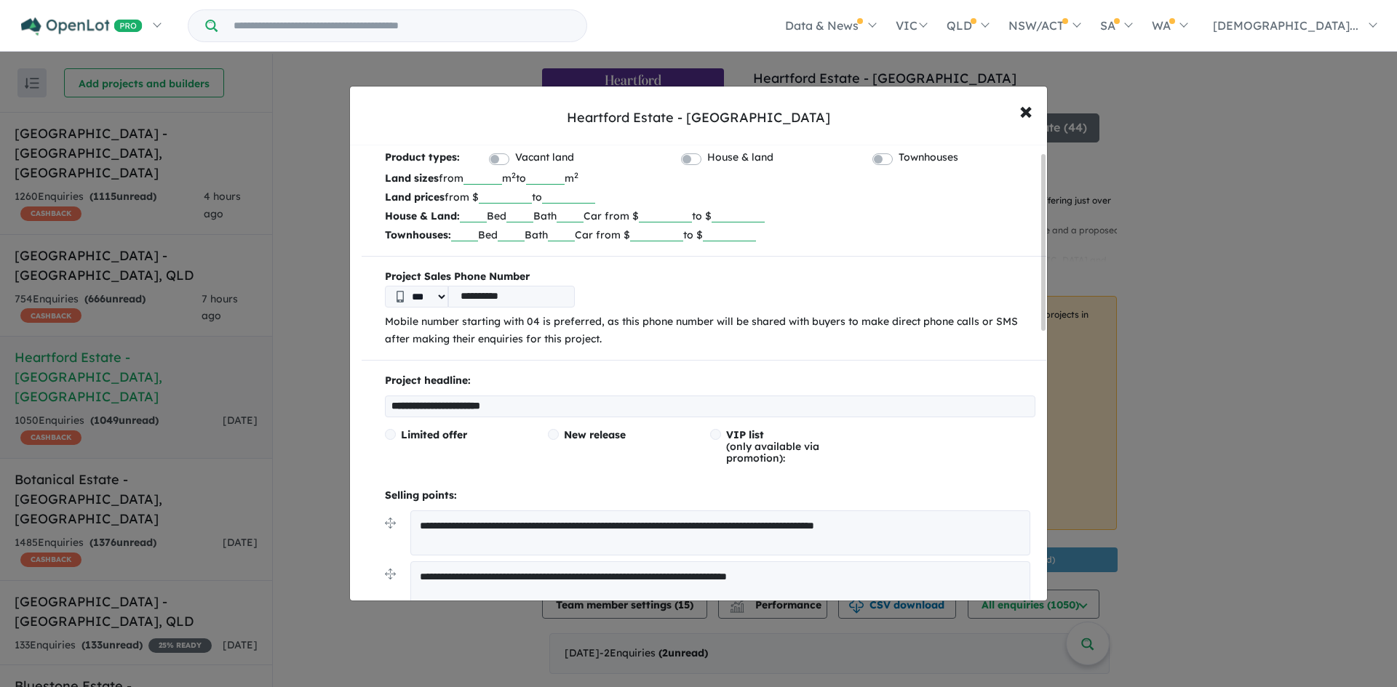
scroll to position [73, 0]
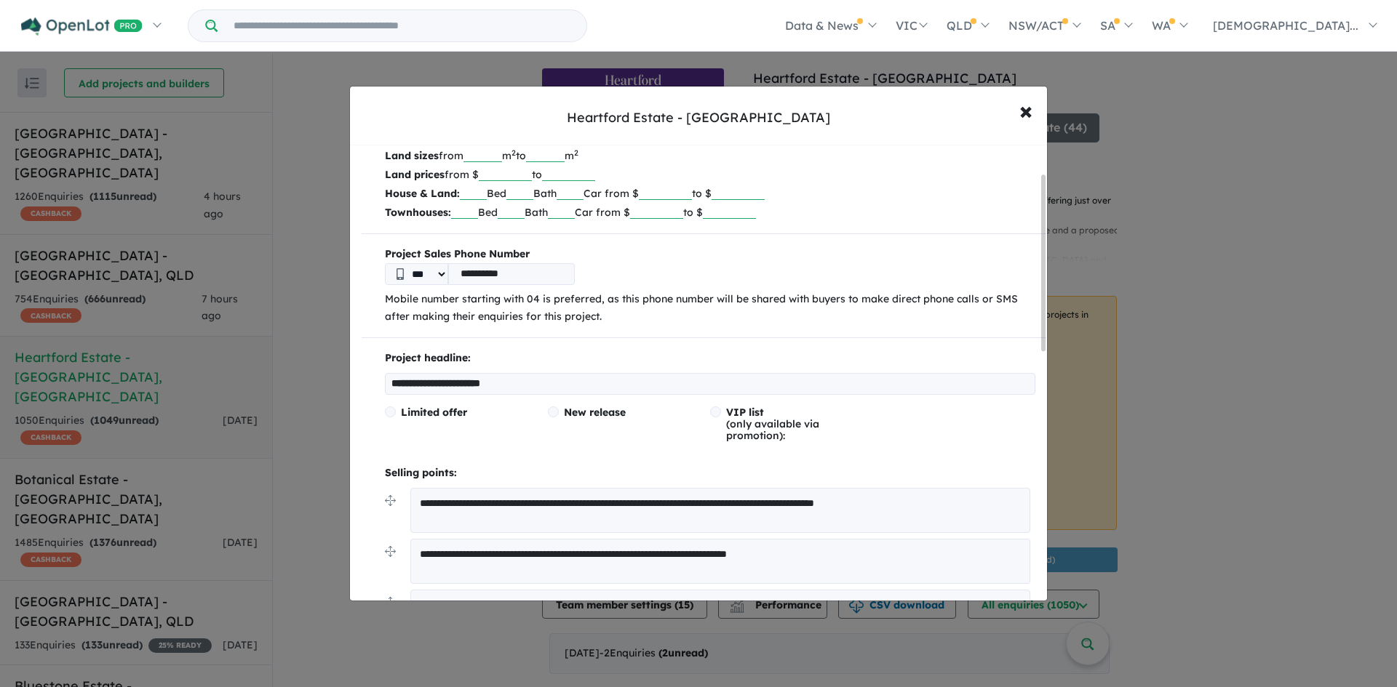
drag, startPoint x: 530, startPoint y: 375, endPoint x: 539, endPoint y: 381, distance: 10.5
click at [531, 375] on input "**********" at bounding box center [710, 384] width 650 height 22
drag, startPoint x: 553, startPoint y: 379, endPoint x: 273, endPoint y: 386, distance: 280.2
click at [273, 386] on div "**********" at bounding box center [698, 343] width 1397 height 687
click at [693, 386] on input "**********" at bounding box center [710, 384] width 650 height 22
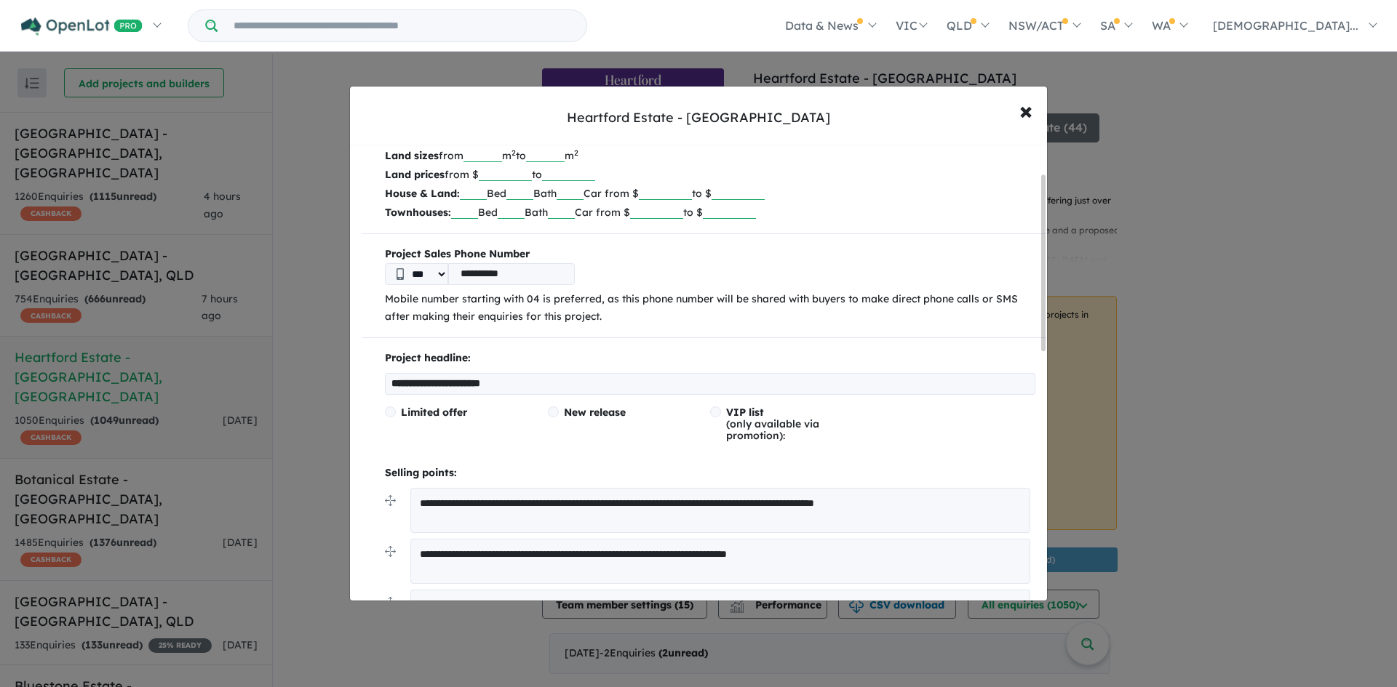
drag, startPoint x: 610, startPoint y: 404, endPoint x: 161, endPoint y: 454, distance: 451.6
click at [161, 454] on div "**********" at bounding box center [698, 343] width 1397 height 687
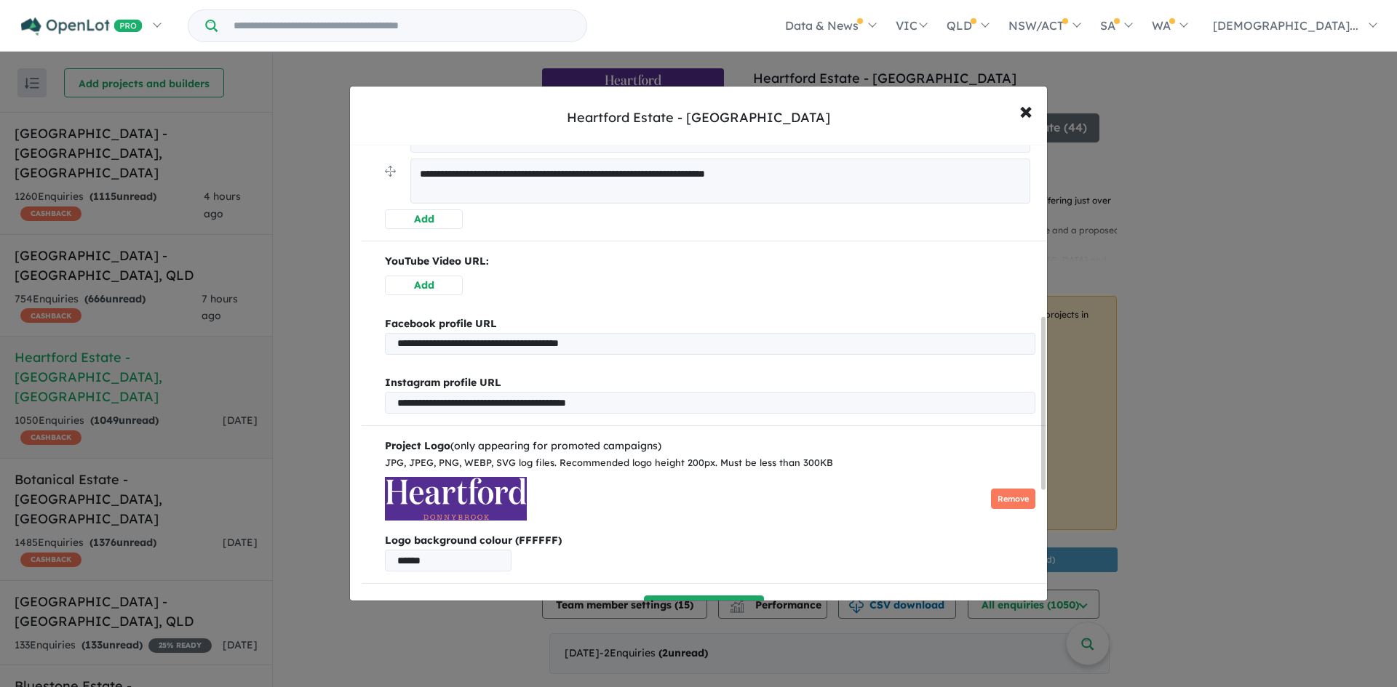
scroll to position [744, 0]
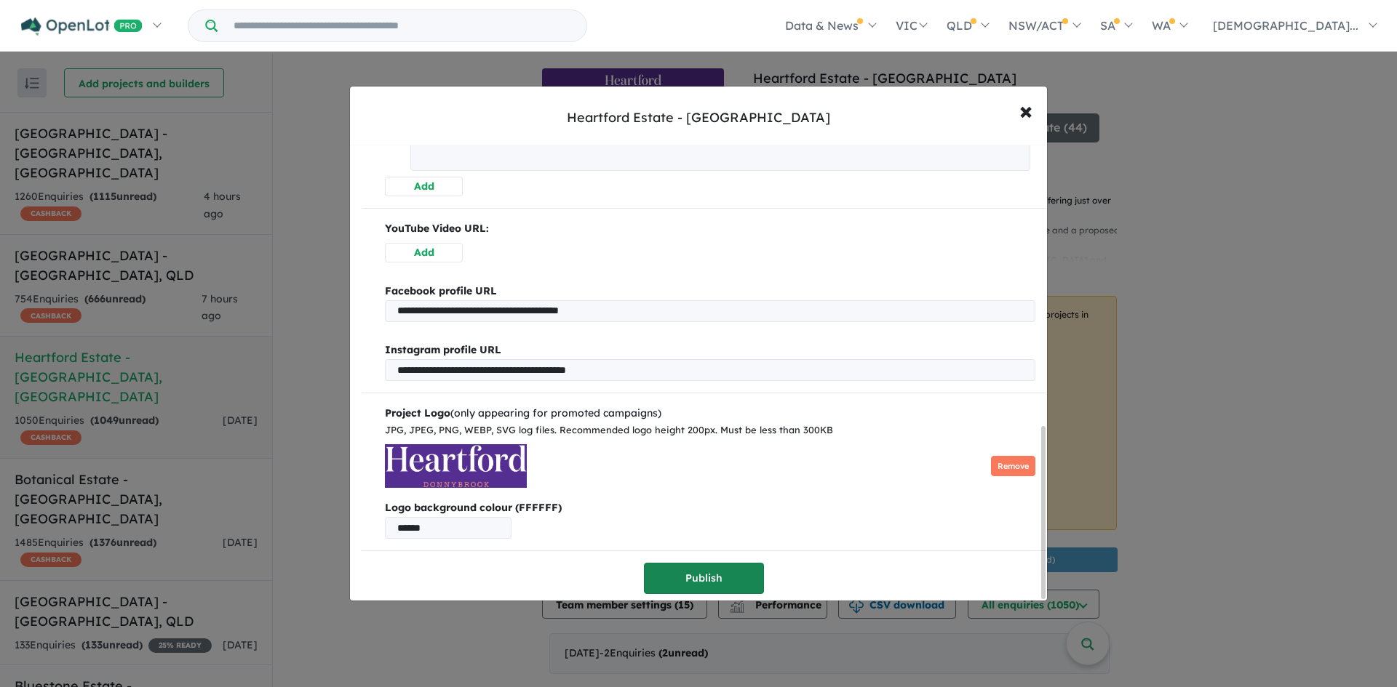
type input "**********"
click at [726, 563] on button "Publish" at bounding box center [704, 578] width 120 height 31
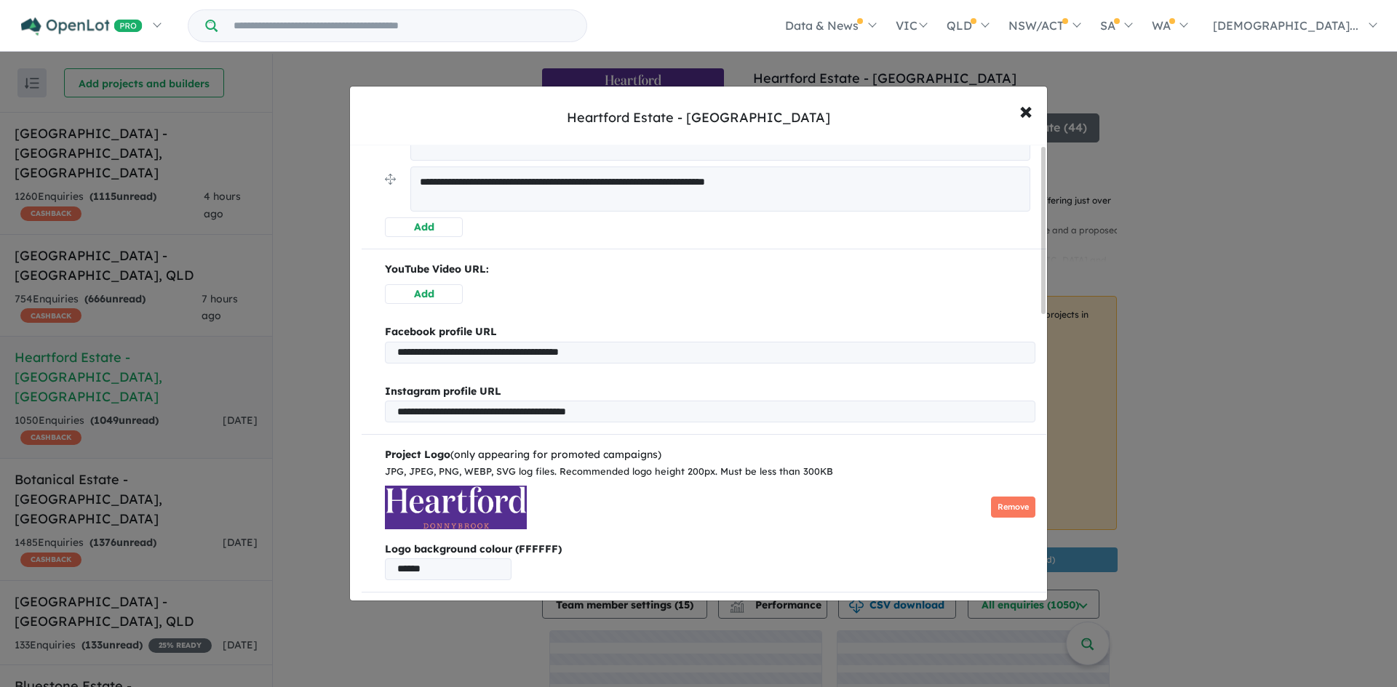
scroll to position [0, 0]
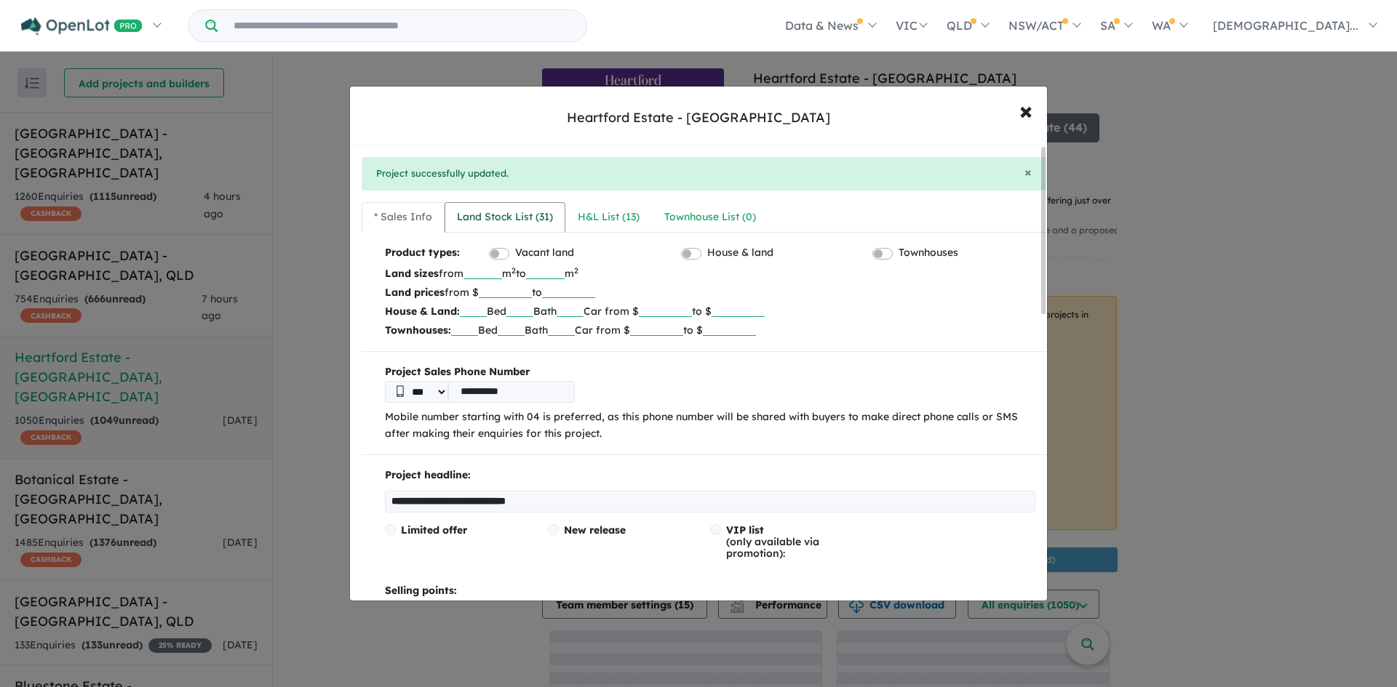
click at [527, 210] on div "Land Stock List ( 31 )" at bounding box center [505, 217] width 96 height 17
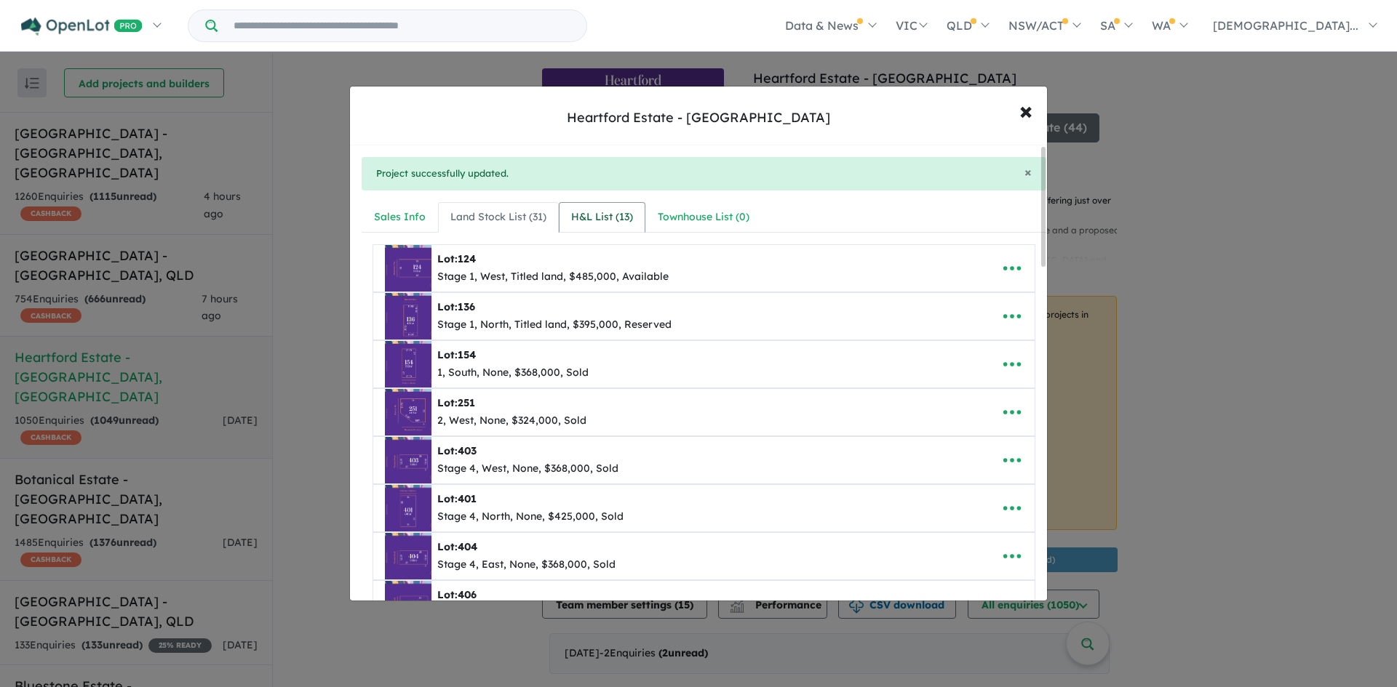
click at [611, 222] on div "H&L List ( 13 )" at bounding box center [602, 217] width 62 height 17
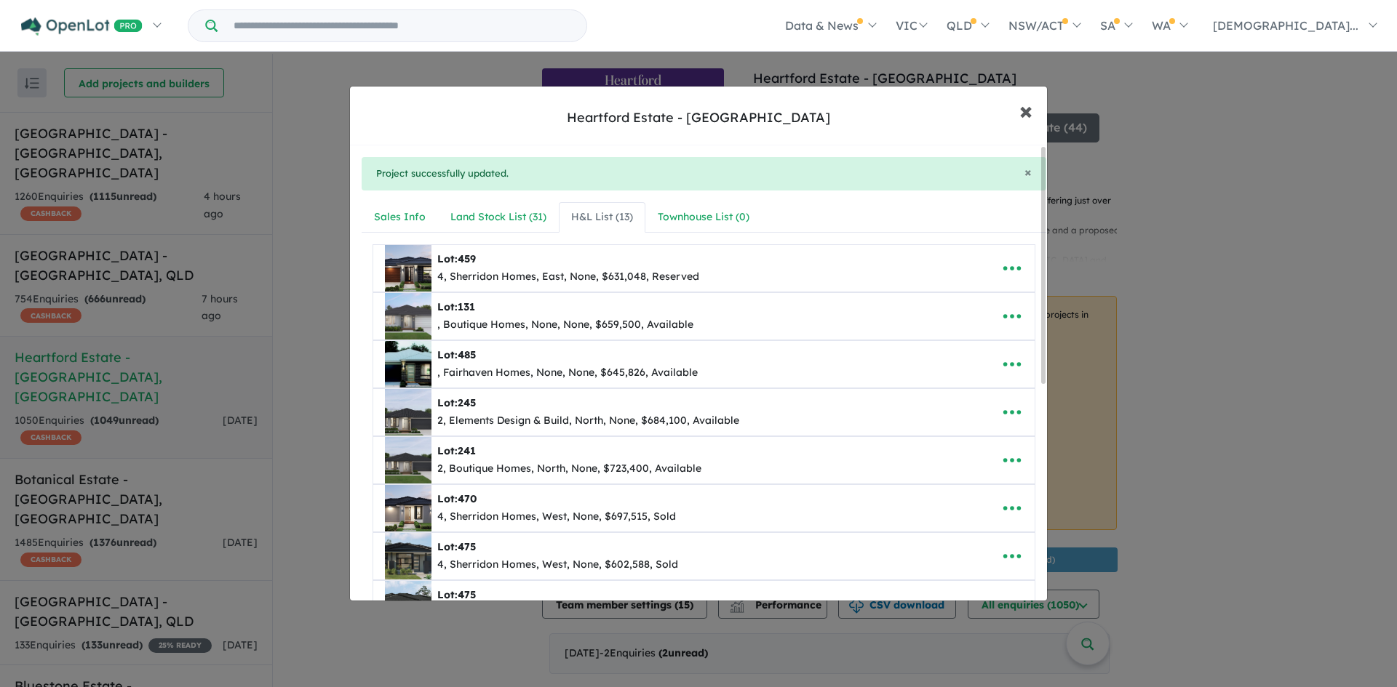
drag, startPoint x: 1016, startPoint y: 109, endPoint x: 997, endPoint y: 146, distance: 41.6
click at [1016, 110] on button "× Close" at bounding box center [1026, 110] width 42 height 39
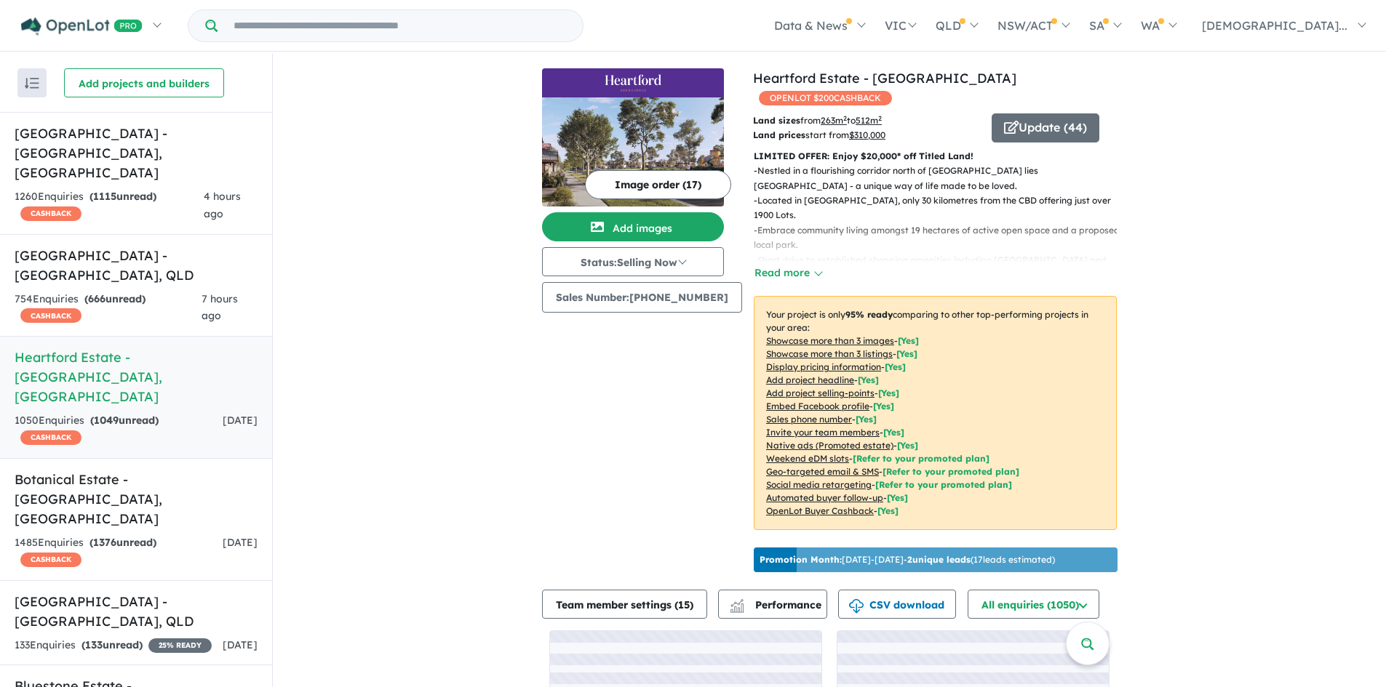
click at [686, 119] on img at bounding box center [633, 151] width 182 height 109
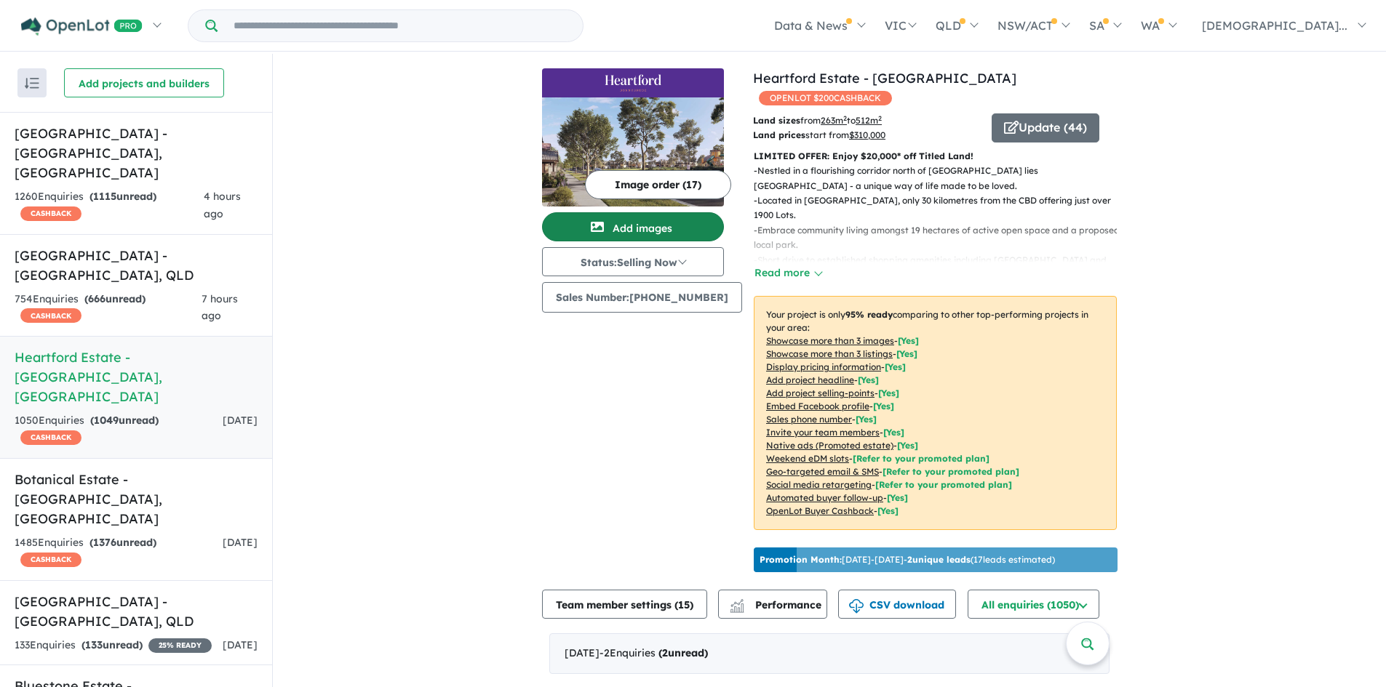
click at [671, 226] on button "Add images" at bounding box center [633, 226] width 182 height 29
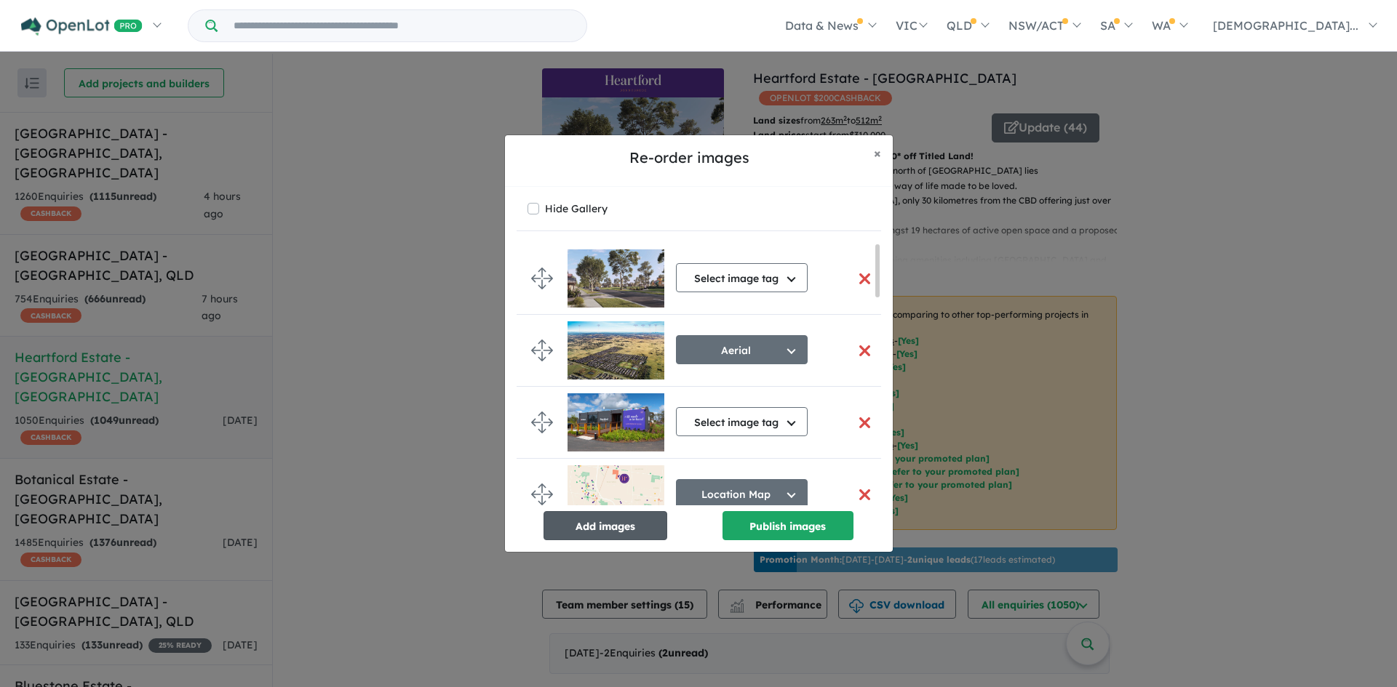
click at [633, 525] on button "Add images" at bounding box center [605, 525] width 124 height 29
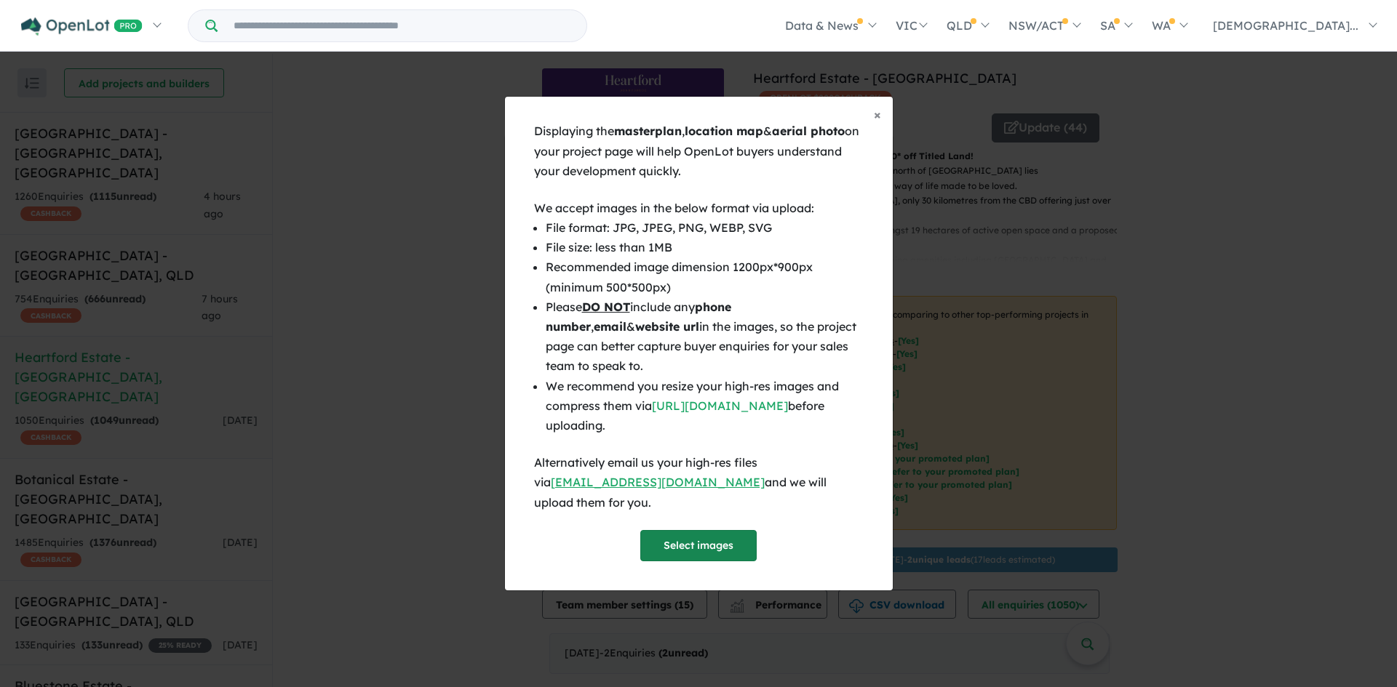
click at [671, 530] on button "Select images" at bounding box center [698, 545] width 116 height 31
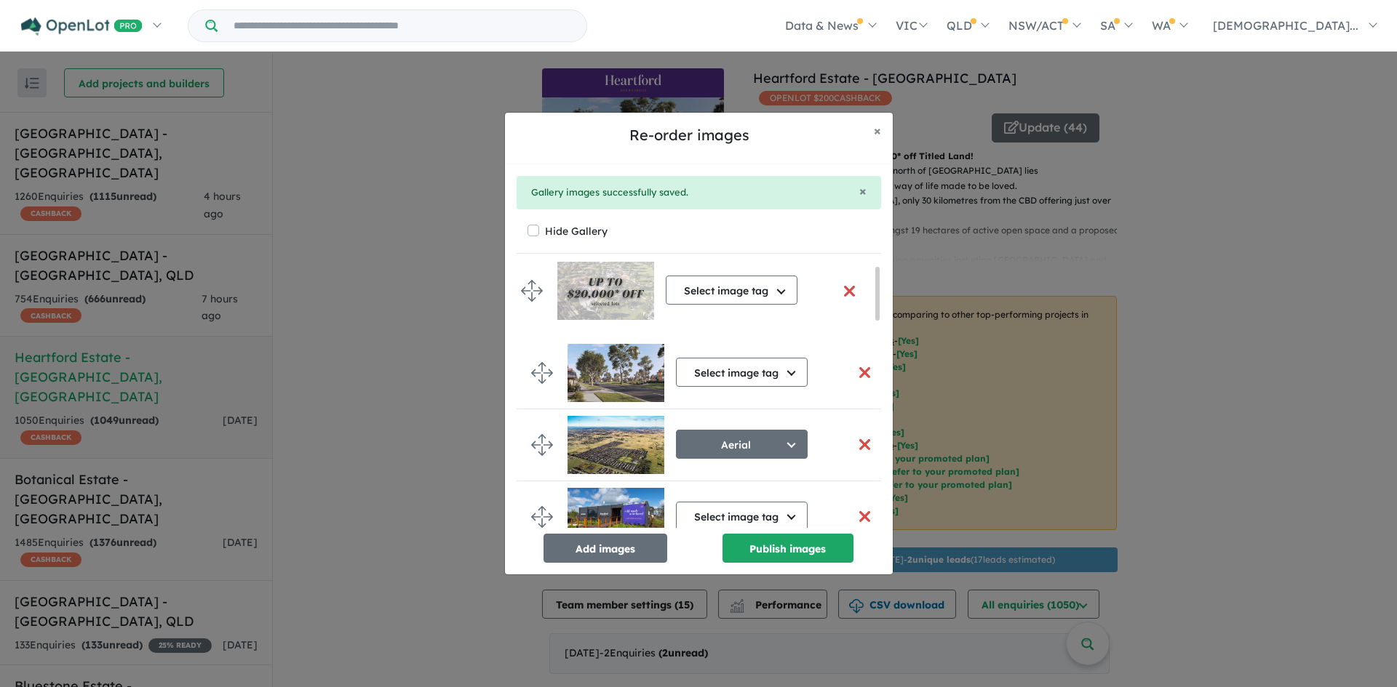
drag, startPoint x: 538, startPoint y: 497, endPoint x: 527, endPoint y: 290, distance: 206.9
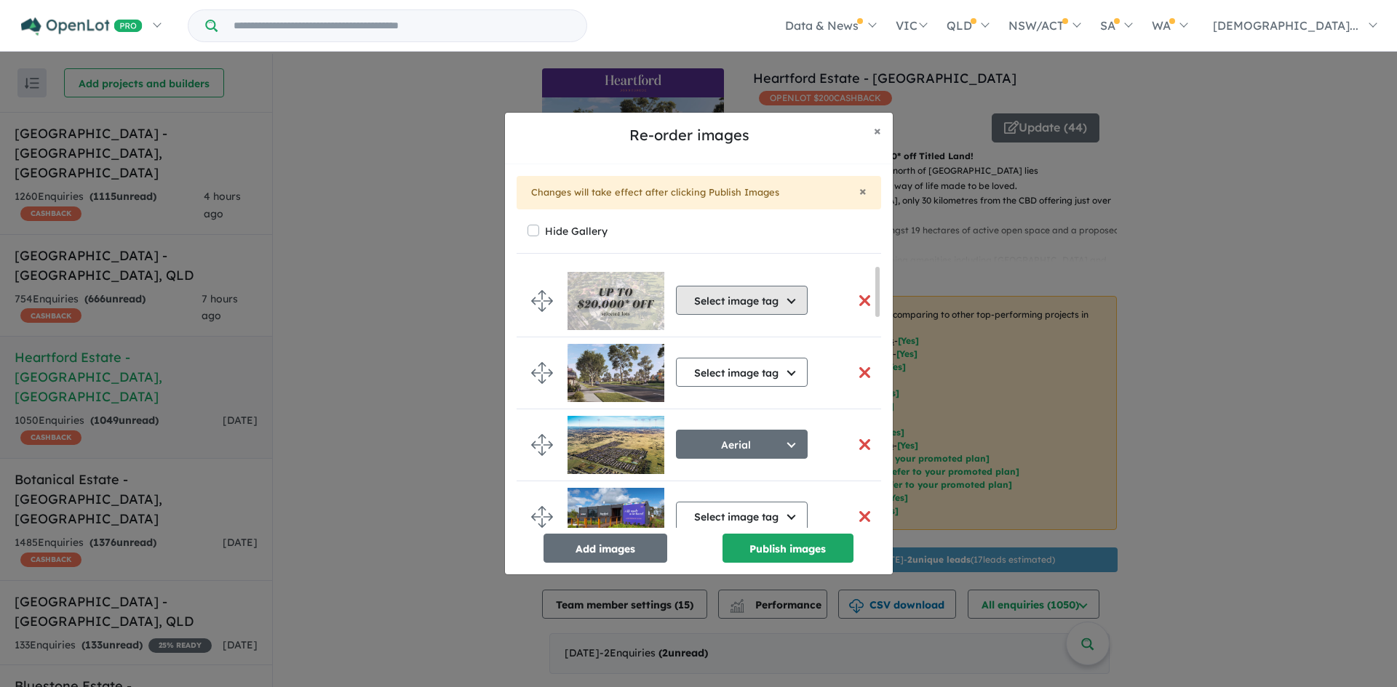
click at [766, 305] on button "Select image tag" at bounding box center [742, 300] width 132 height 29
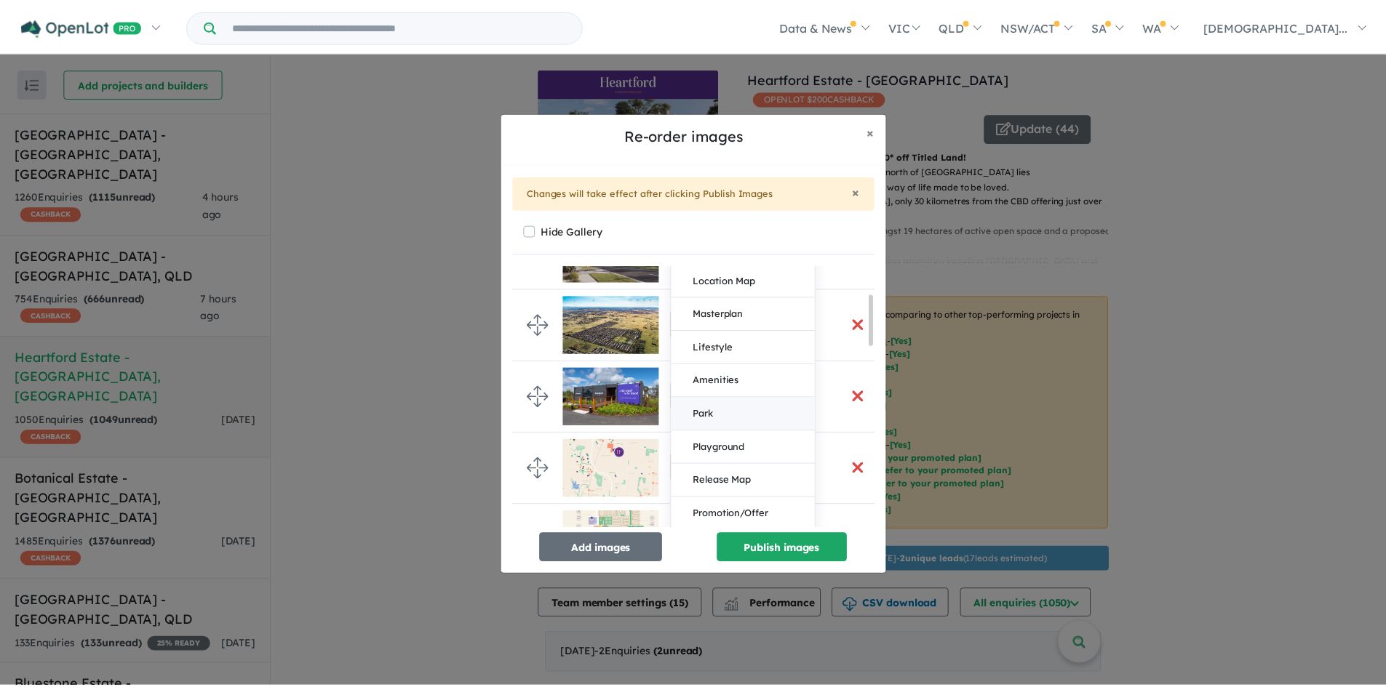
scroll to position [145, 0]
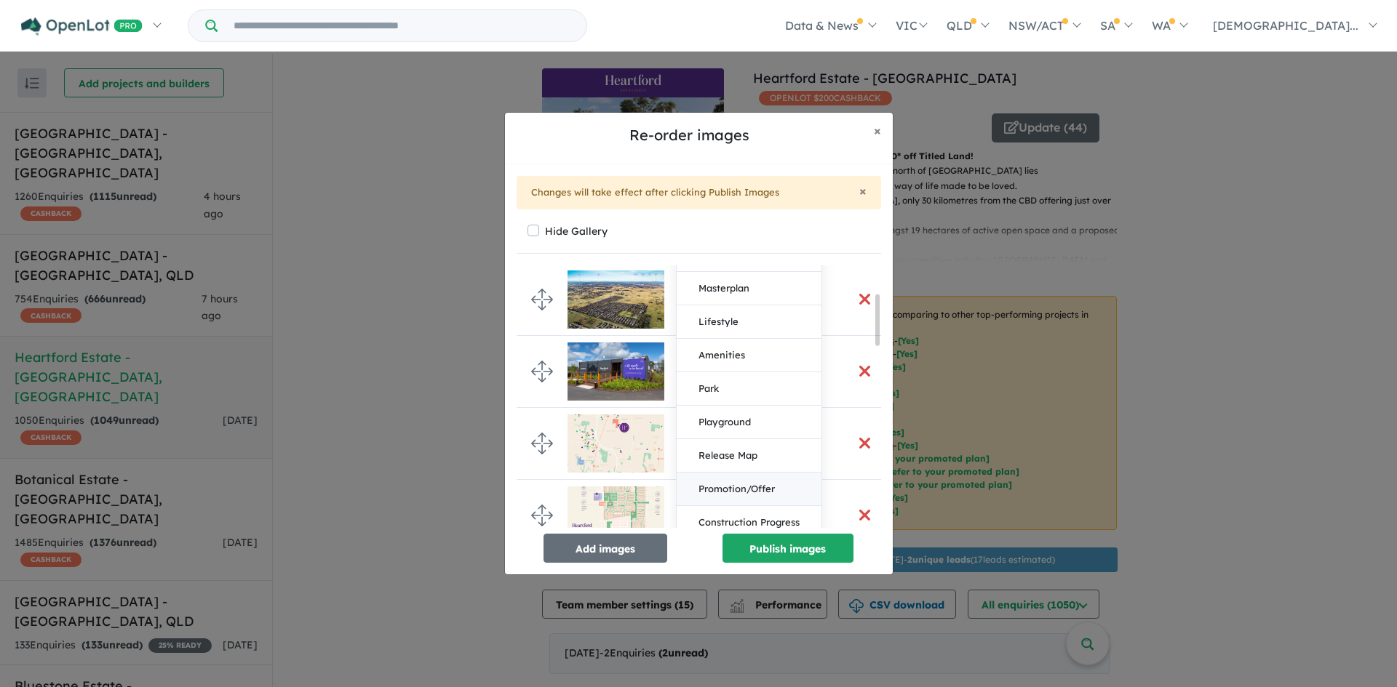
click at [764, 479] on button "Promotion/Offer" at bounding box center [749, 489] width 145 height 33
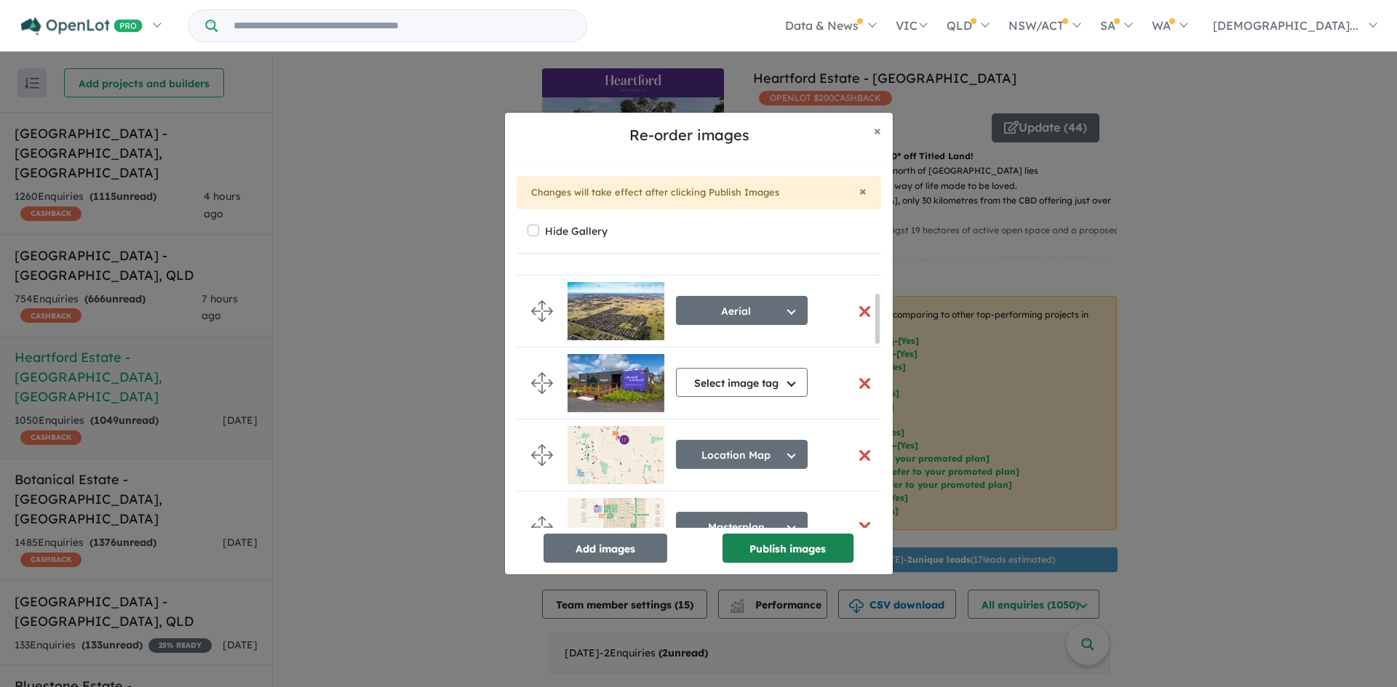
click at [794, 543] on button "Publish images" at bounding box center [787, 548] width 131 height 29
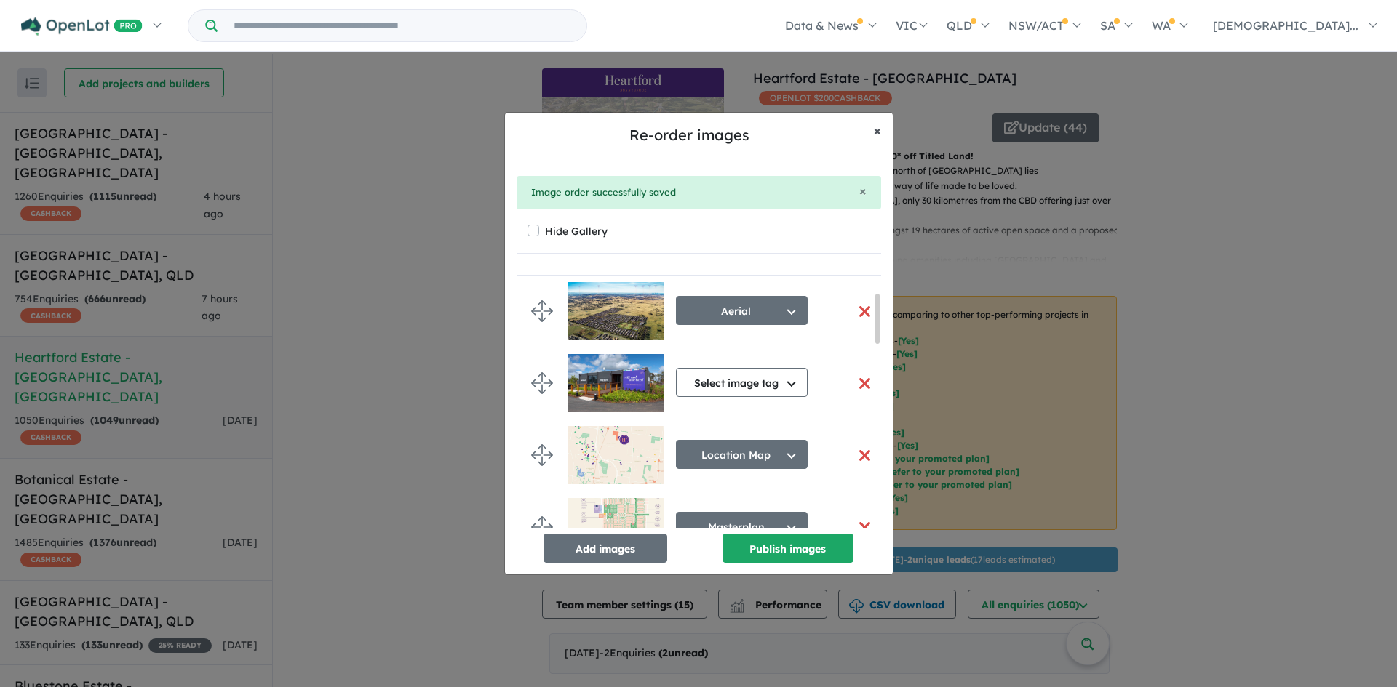
click at [877, 134] on span "×" at bounding box center [877, 130] width 7 height 17
